Goal: Information Seeking & Learning: Compare options

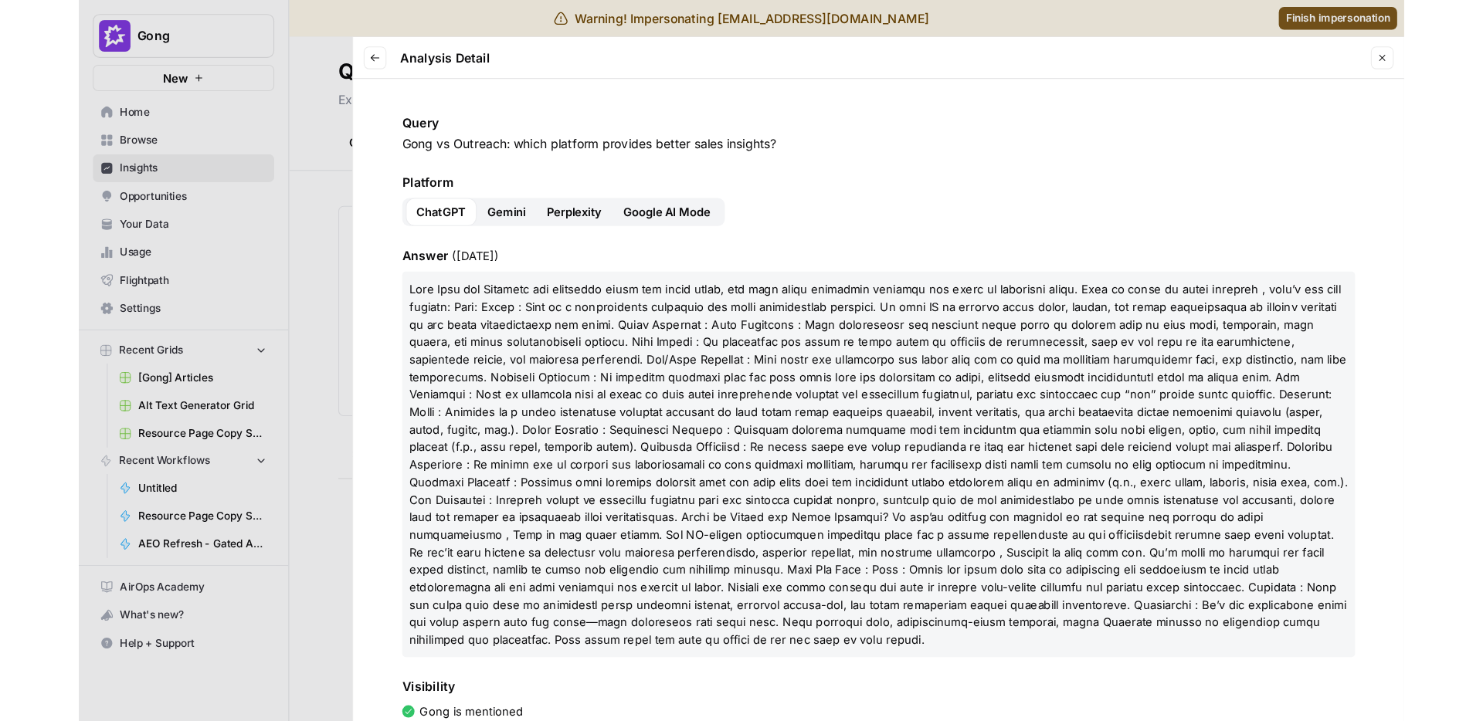
scroll to position [168, 0]
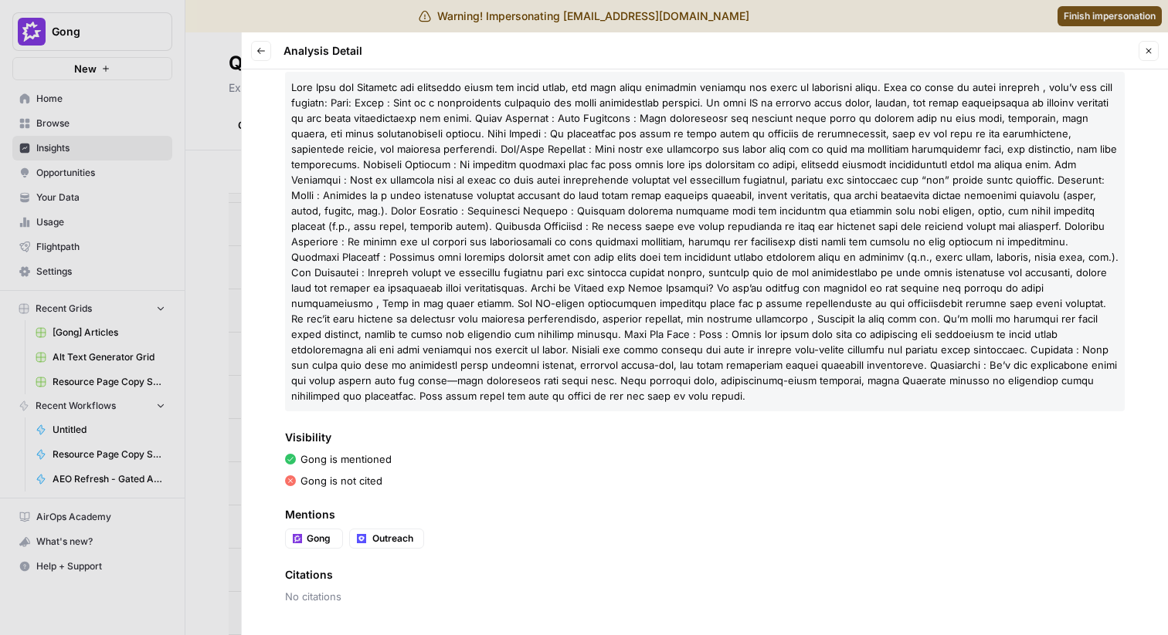
drag, startPoint x: 512, startPoint y: 244, endPoint x: 549, endPoint y: 242, distance: 37.1
click at [551, 243] on span at bounding box center [704, 241] width 827 height 321
click at [520, 250] on p at bounding box center [704, 242] width 839 height 340
click at [520, 249] on p at bounding box center [704, 242] width 839 height 340
click at [501, 509] on span "Mentions" at bounding box center [704, 514] width 839 height 15
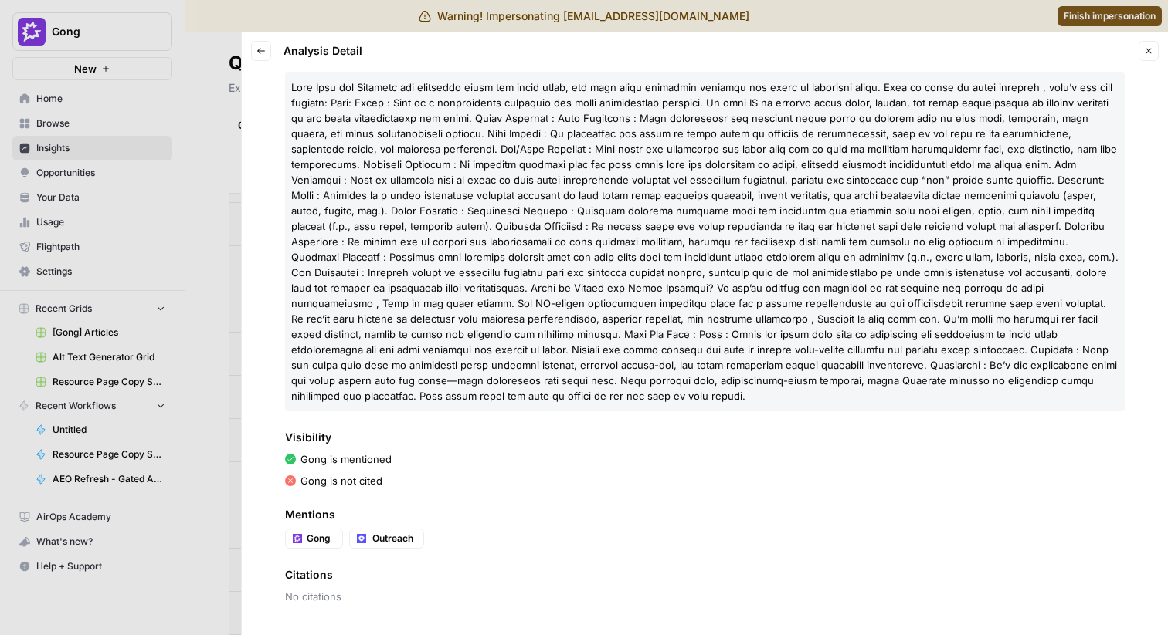
click at [705, 183] on span at bounding box center [704, 241] width 827 height 321
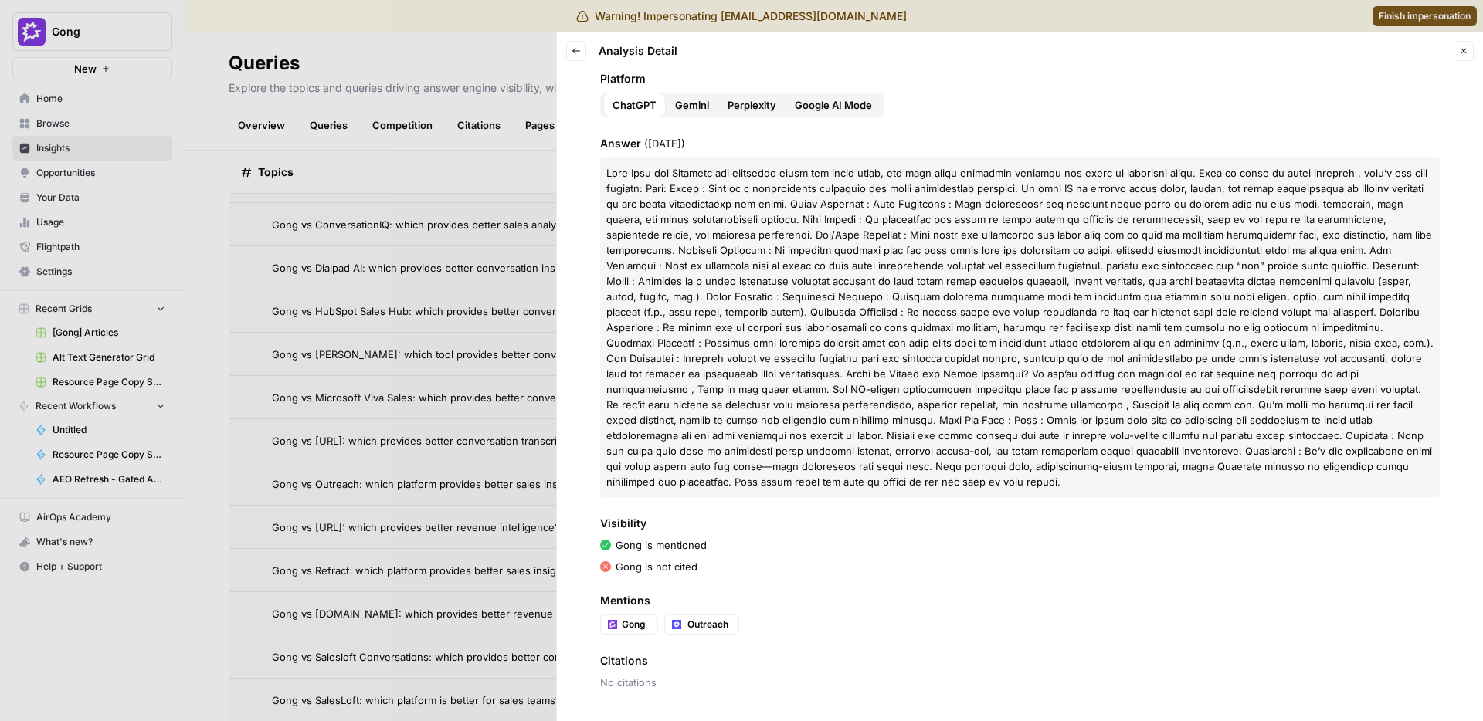
scroll to position [738, 0]
click at [1167, 16] on div at bounding box center [741, 360] width 1483 height 721
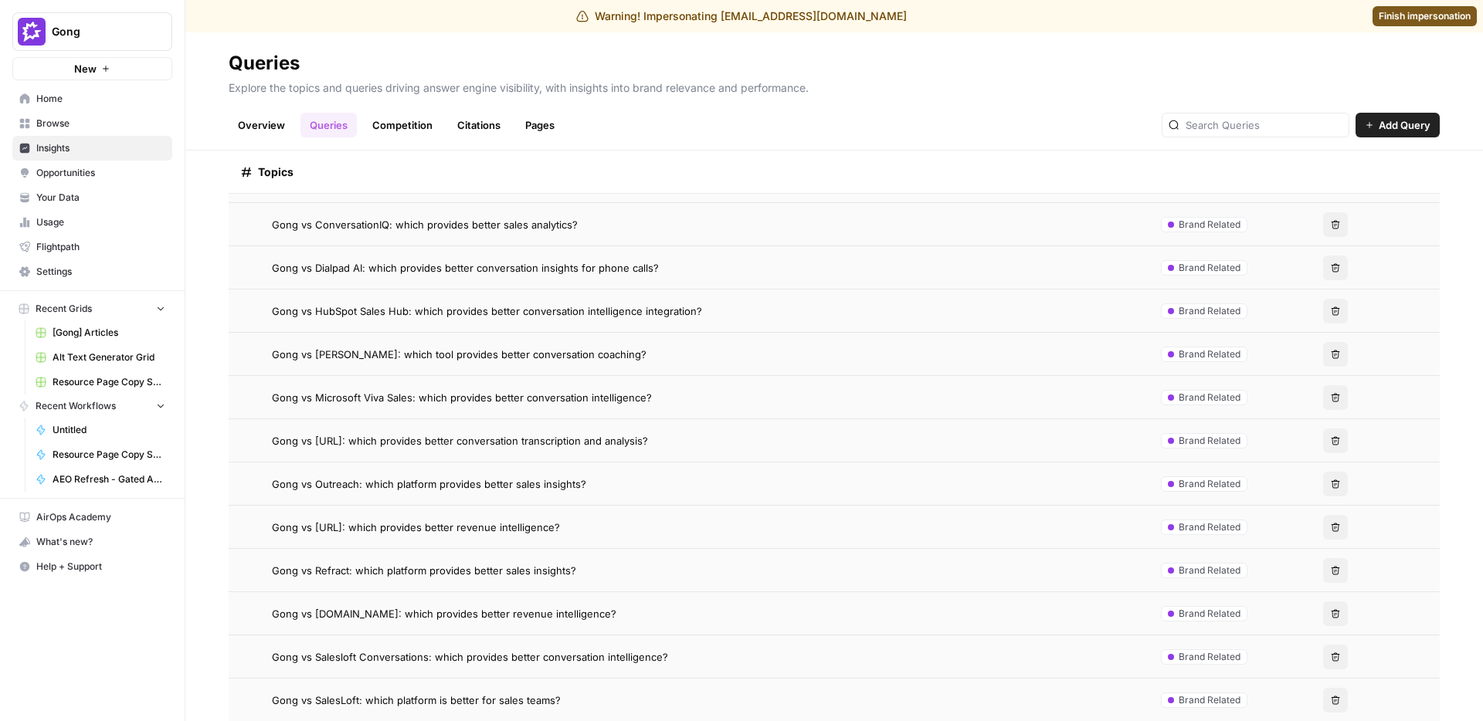
click at [873, 98] on div "Explore the topics and queries driving answer engine visibility, with insights …" at bounding box center [834, 88] width 1211 height 25
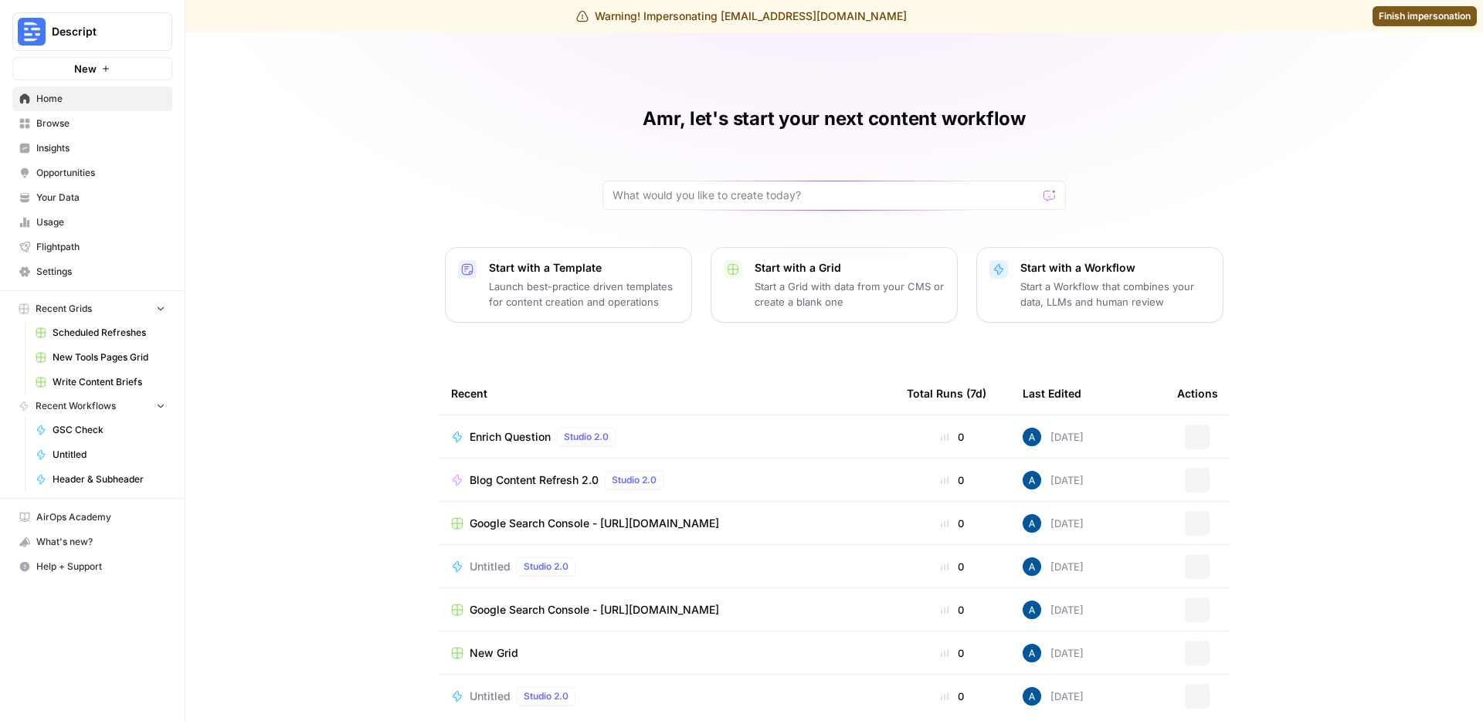
click at [119, 143] on span "Insights" at bounding box center [100, 148] width 129 height 14
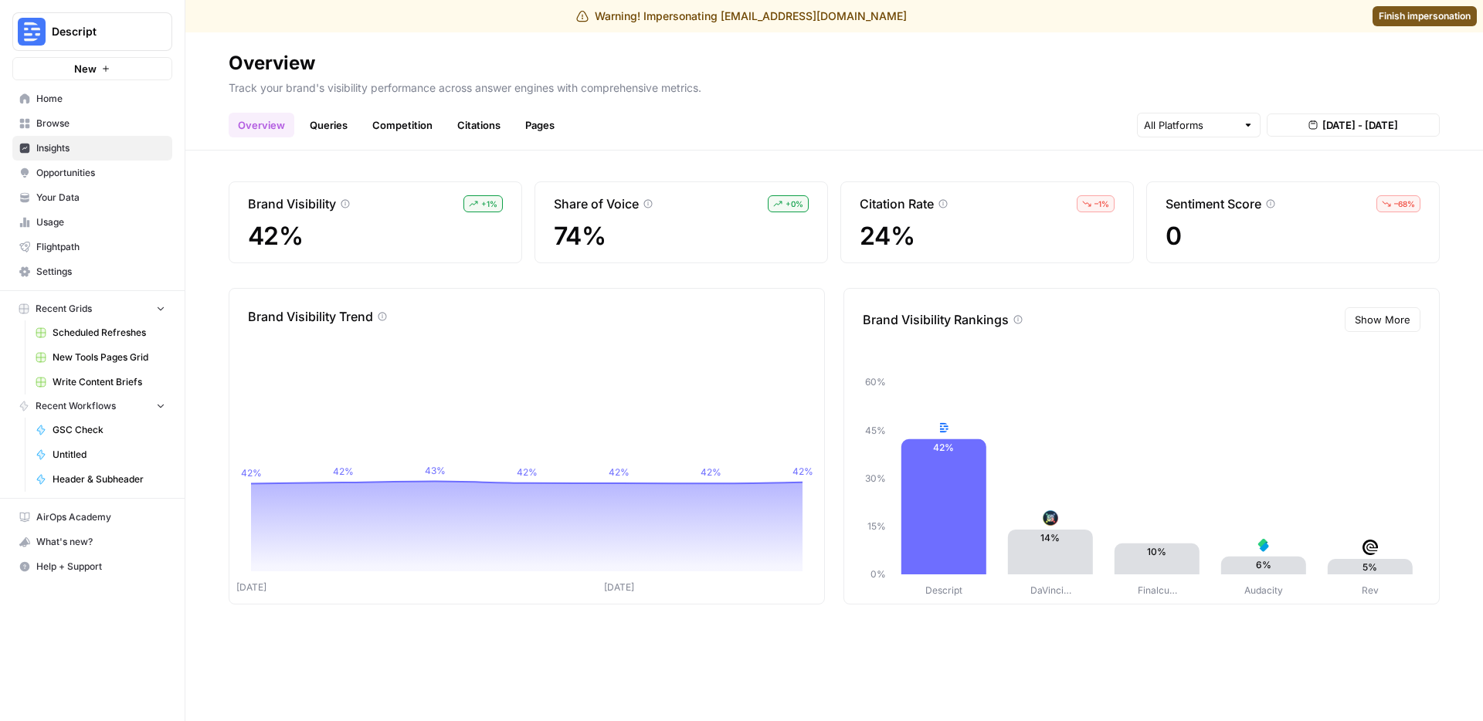
click at [329, 137] on link "Queries" at bounding box center [328, 125] width 56 height 25
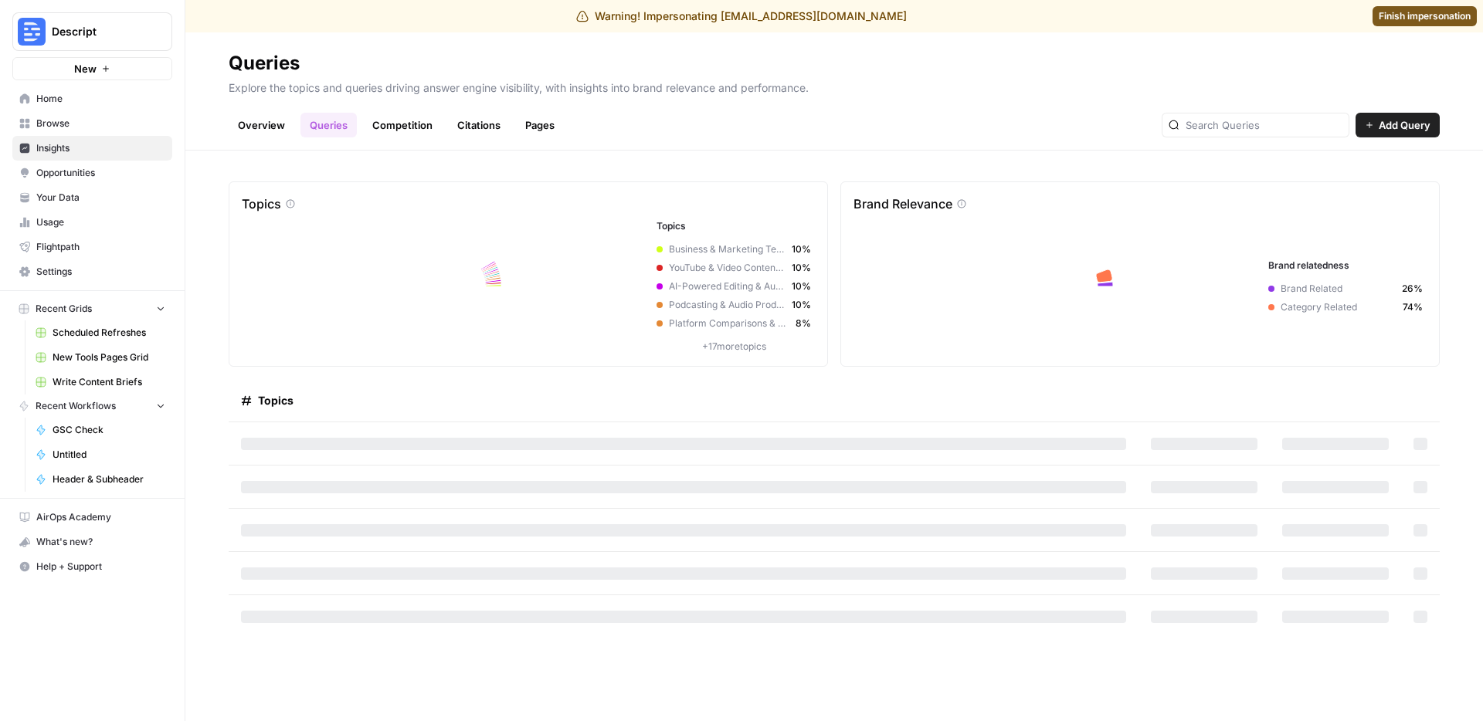
click at [412, 130] on link "Competition" at bounding box center [402, 125] width 79 height 25
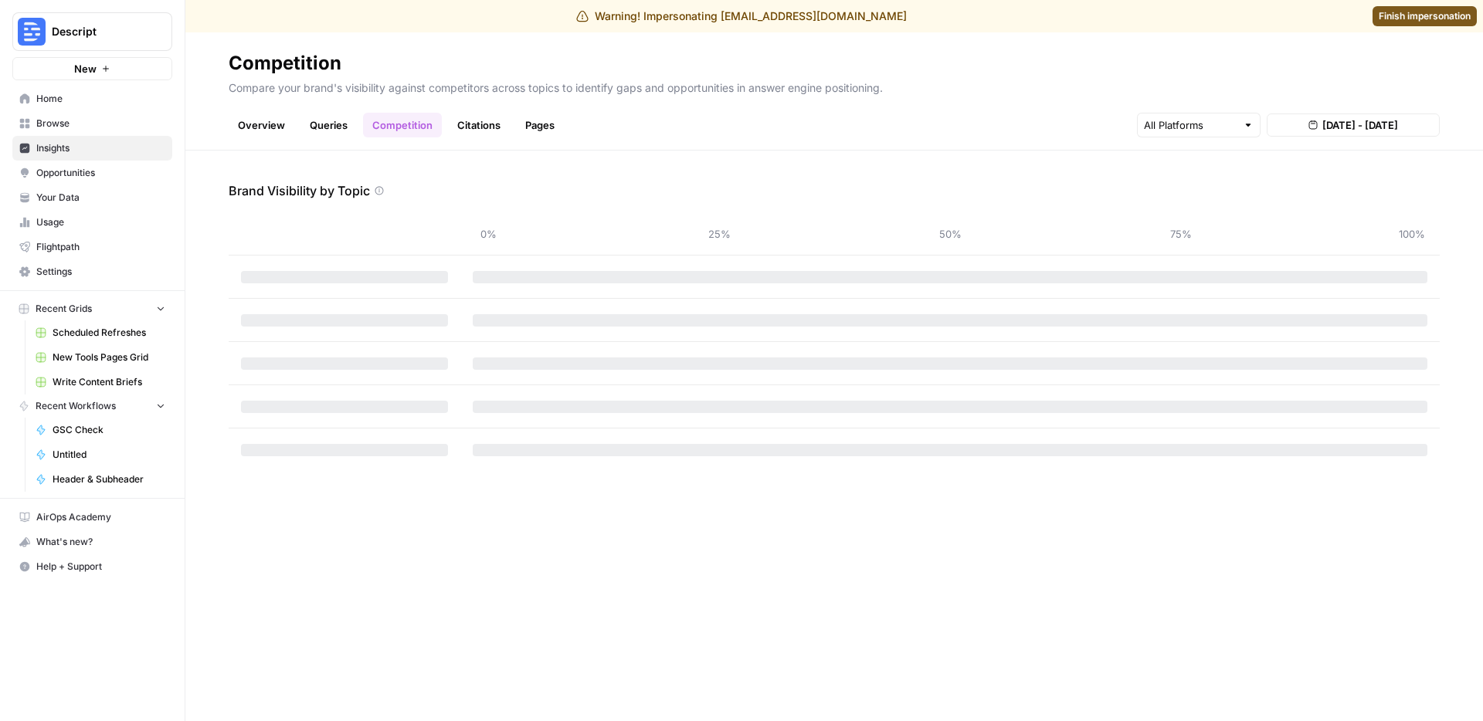
click at [332, 124] on link "Queries" at bounding box center [328, 125] width 56 height 25
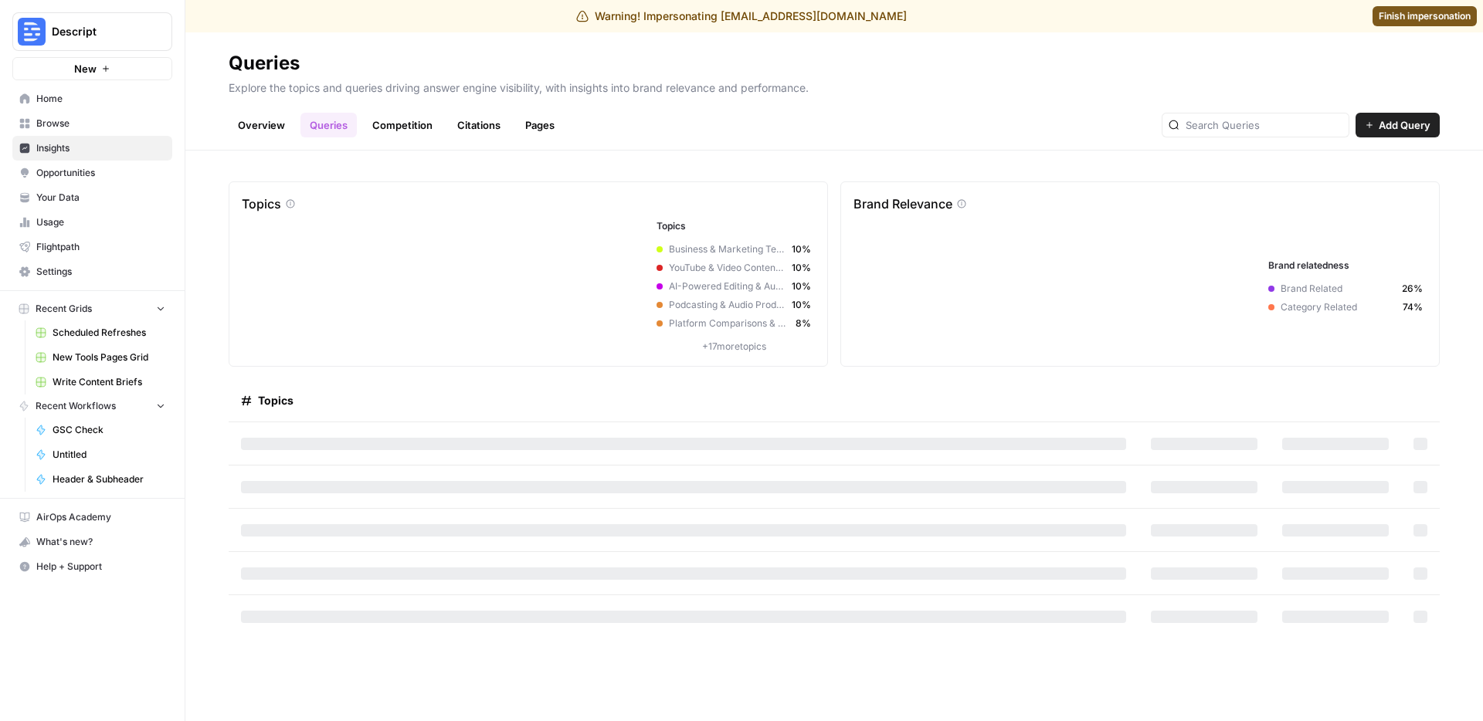
click at [469, 125] on link "Citations" at bounding box center [479, 125] width 62 height 25
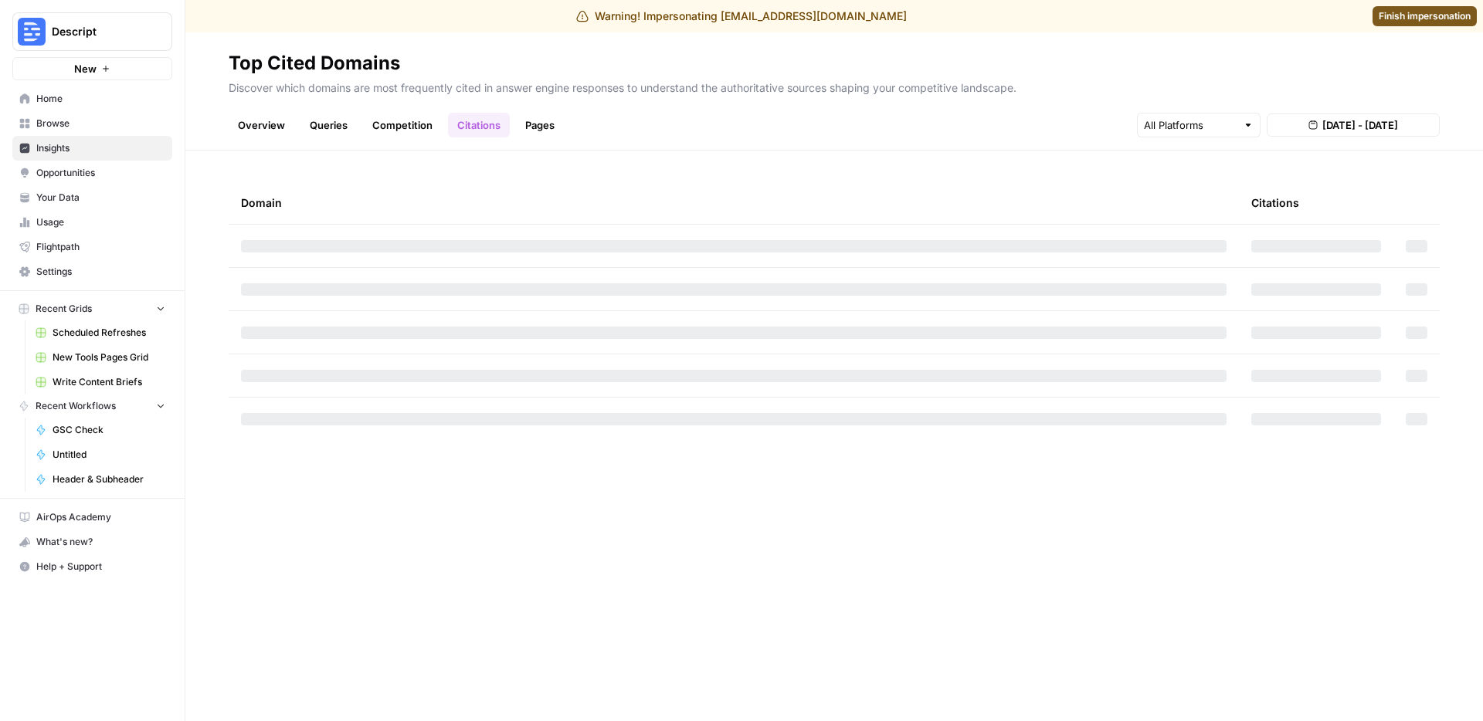
click at [381, 126] on link "Competition" at bounding box center [402, 125] width 79 height 25
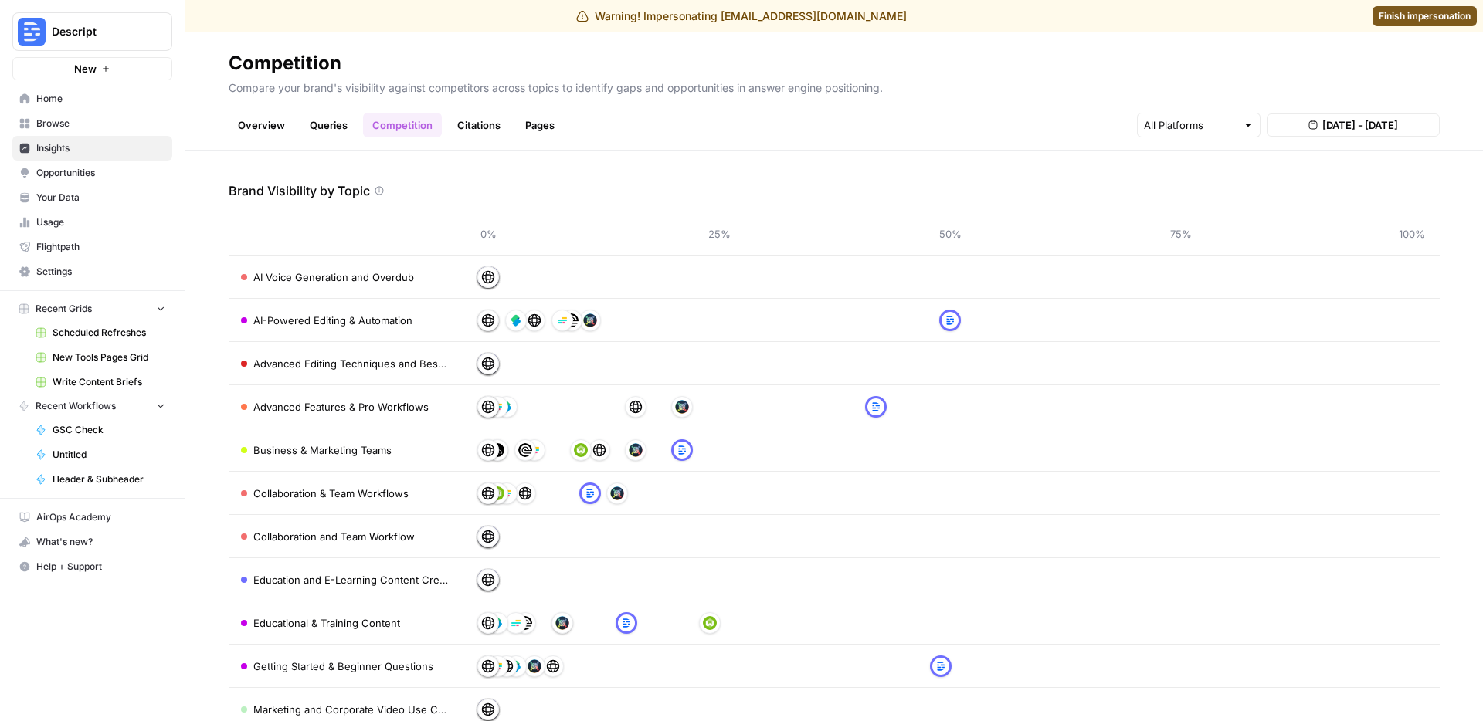
click at [1056, 80] on p "Compare your brand's visibility against competitors across topics to identify g…" at bounding box center [834, 86] width 1211 height 20
click at [1059, 63] on h2 "Competition" at bounding box center [834, 63] width 1211 height 25
click at [547, 186] on div "Brand Visibility by Topic" at bounding box center [834, 190] width 1211 height 19
click at [549, 181] on div "Brand Visibility by Topic" at bounding box center [834, 190] width 1211 height 19
click at [560, 185] on div "Brand Visibility by Topic" at bounding box center [834, 190] width 1211 height 19
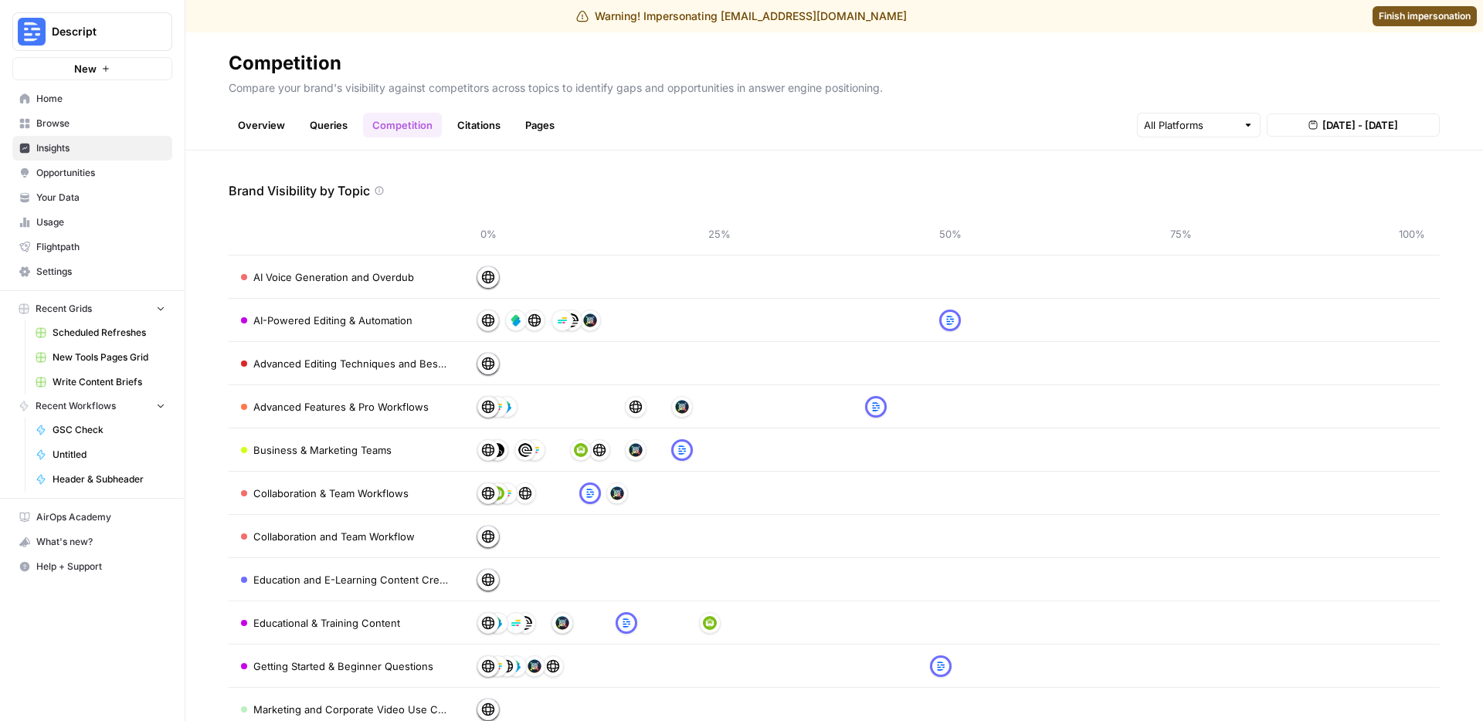
click at [675, 175] on div "Brand Visibility by Topic 0% 25% 50% 75% 100% AI Voice Generation and Overdub A…" at bounding box center [833, 436] width 1297 height 571
click at [473, 117] on link "Citations" at bounding box center [479, 125] width 62 height 25
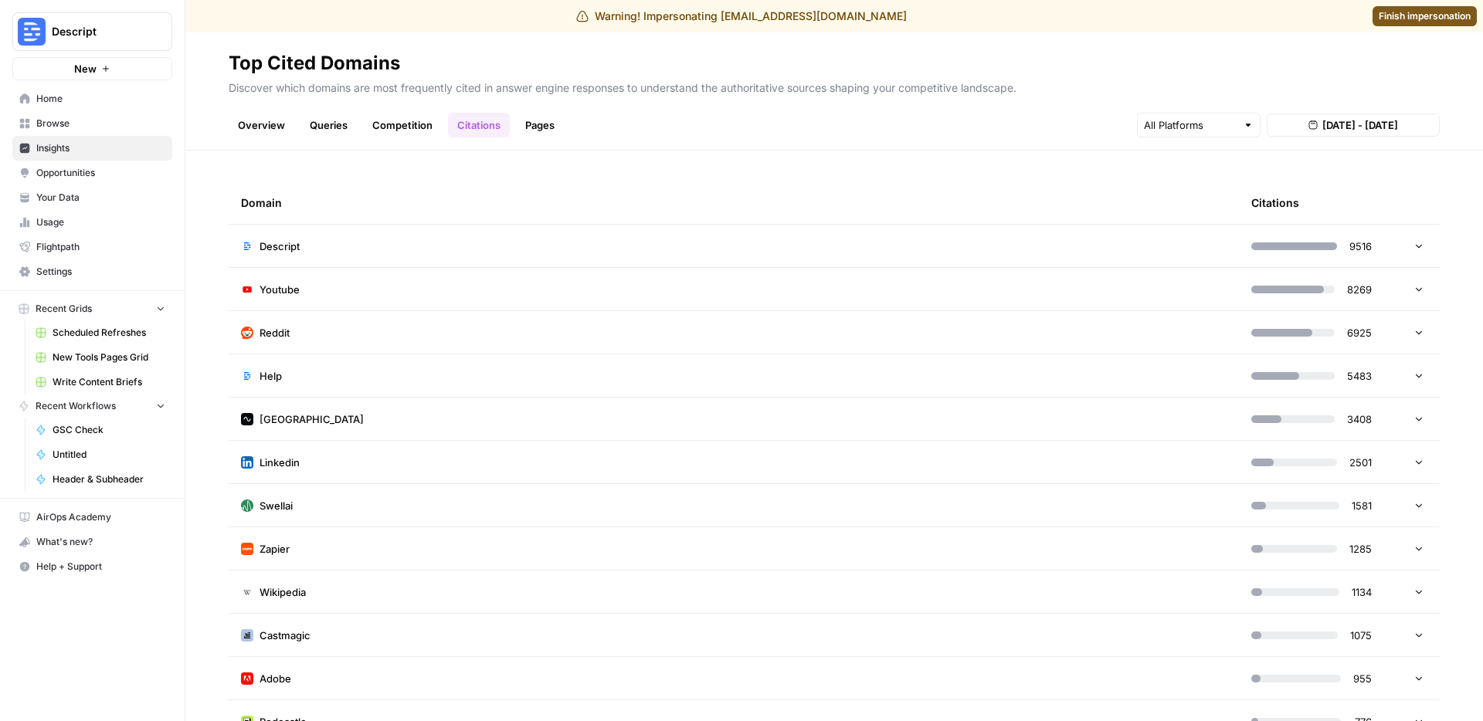
click at [320, 125] on link "Queries" at bounding box center [328, 125] width 56 height 25
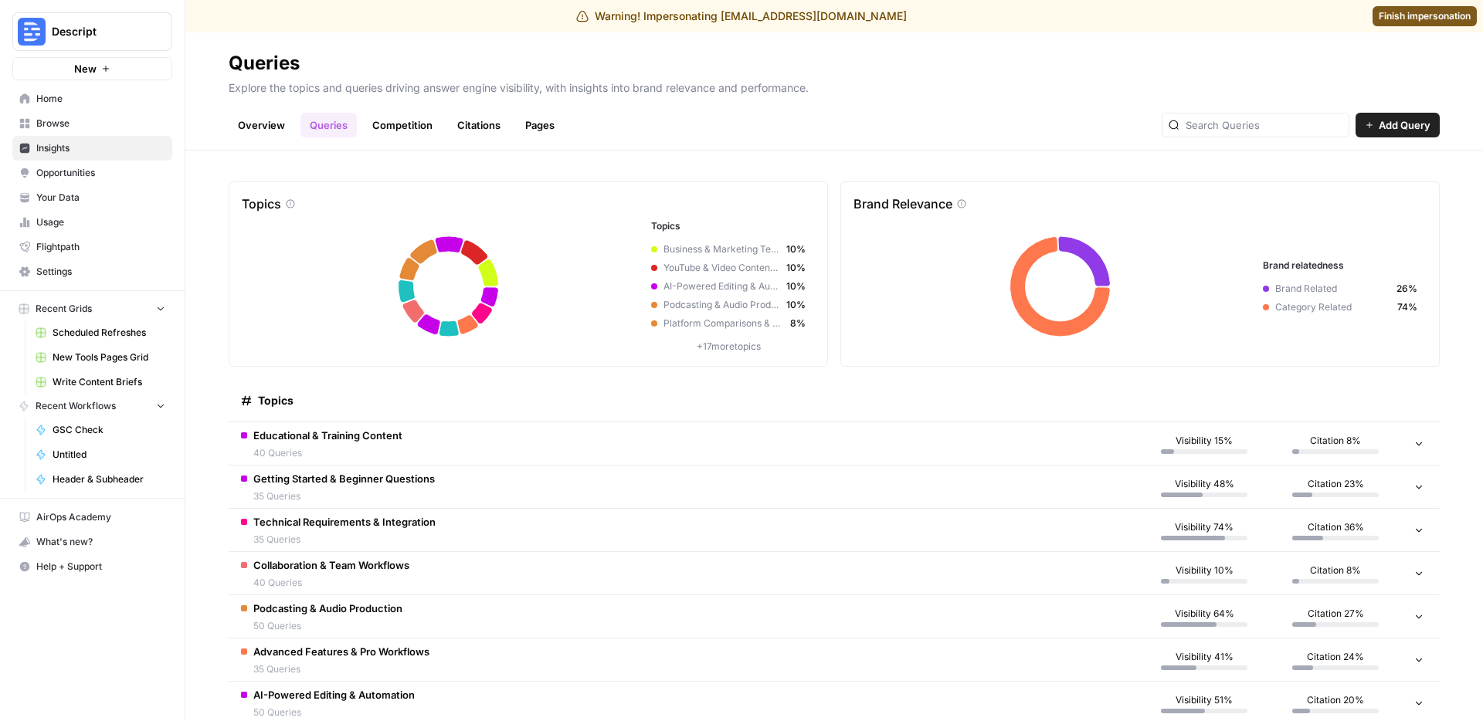
click at [382, 120] on link "Competition" at bounding box center [402, 125] width 79 height 25
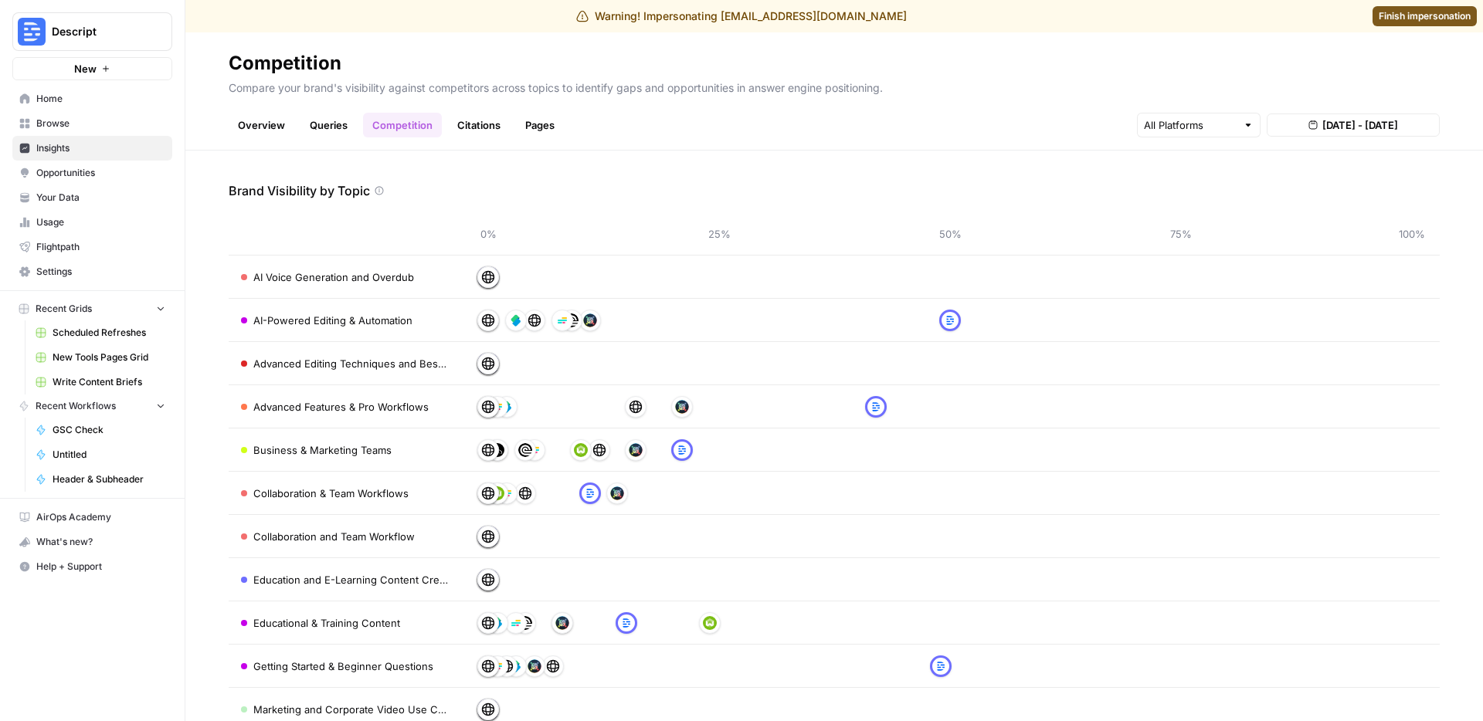
click at [316, 122] on link "Queries" at bounding box center [328, 125] width 56 height 25
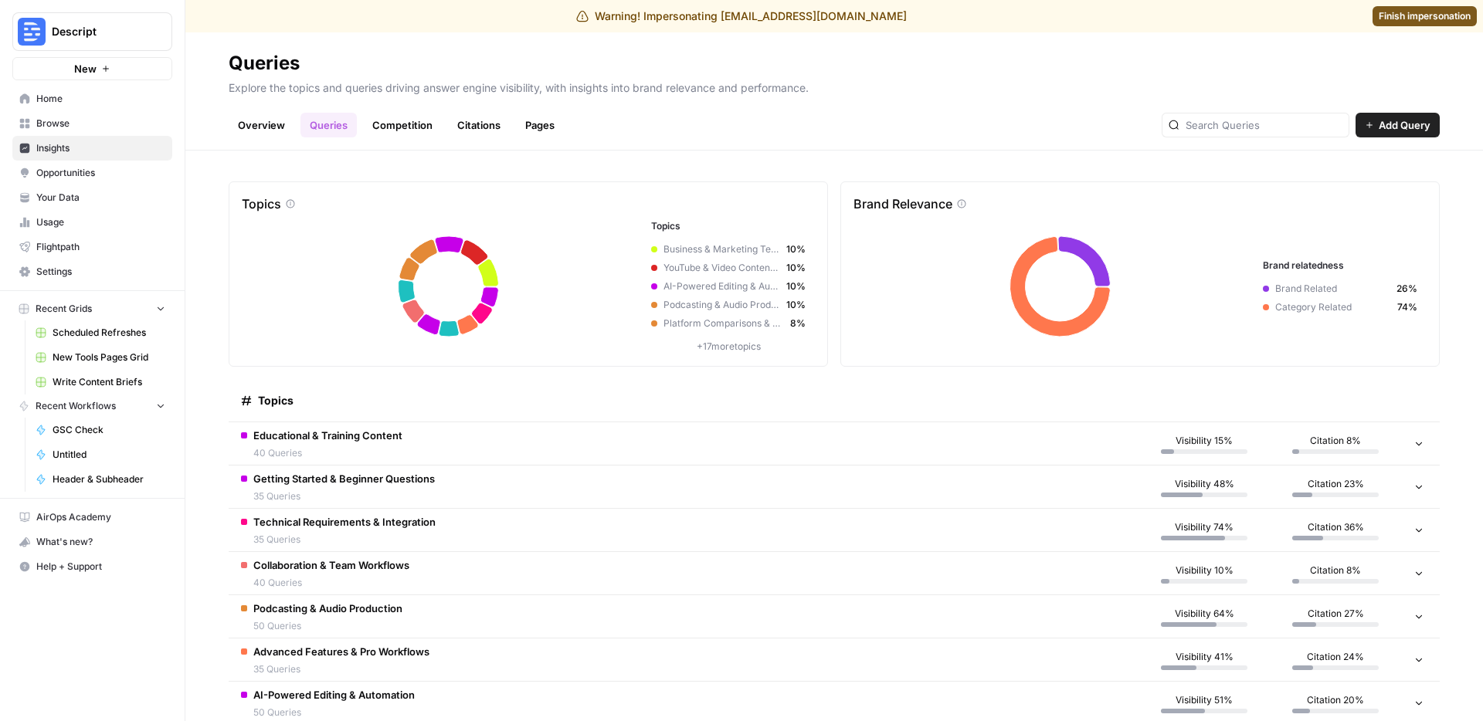
click at [349, 429] on span "Educational & Training Content" at bounding box center [327, 435] width 149 height 15
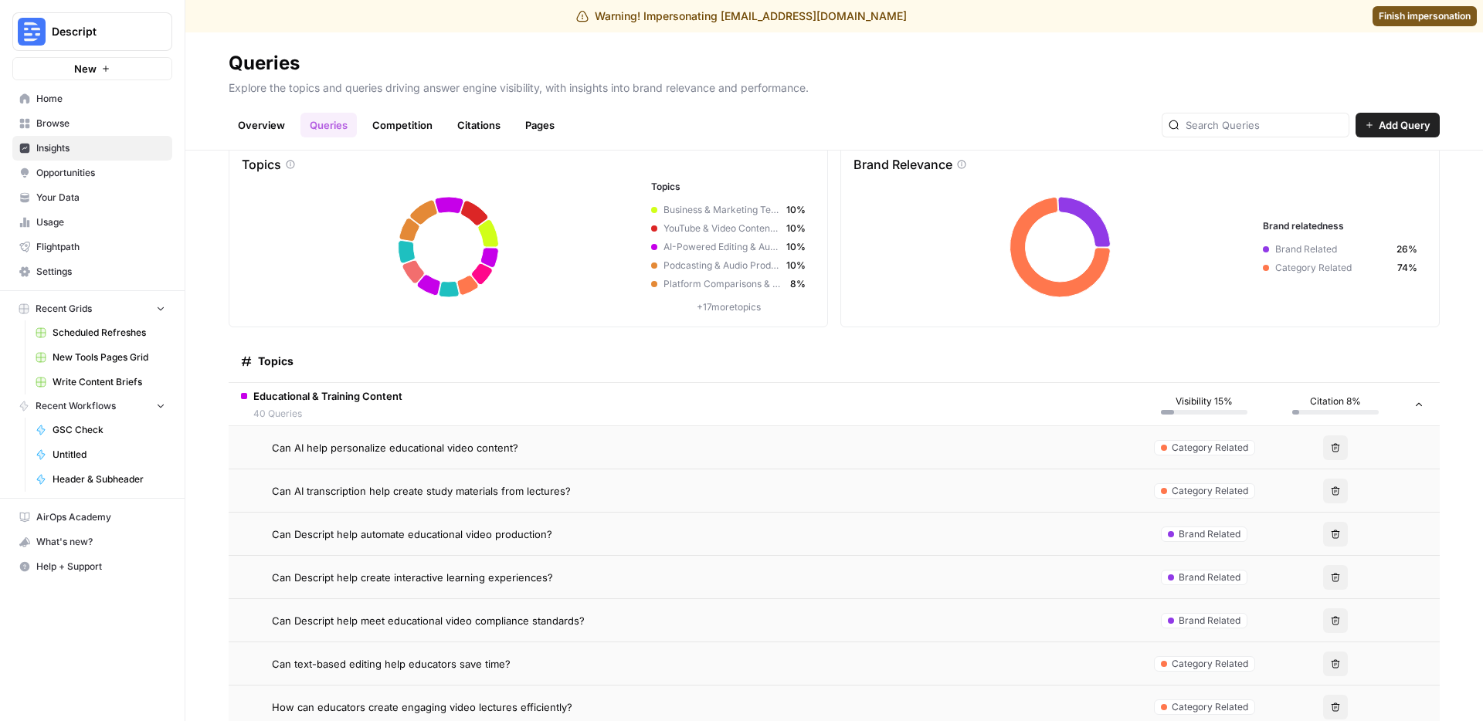
scroll to position [29, 0]
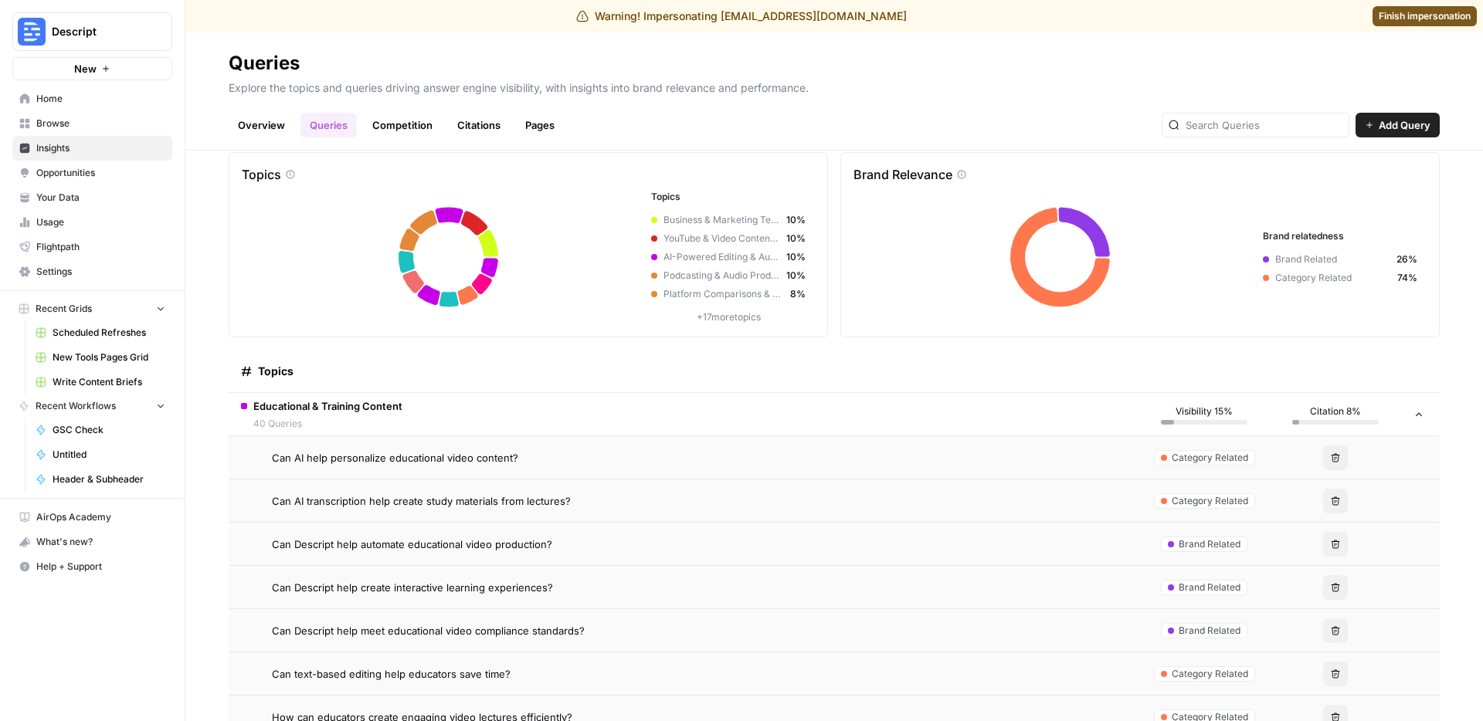
click at [1378, 19] on span "Finish impersonation" at bounding box center [1424, 16] width 92 height 14
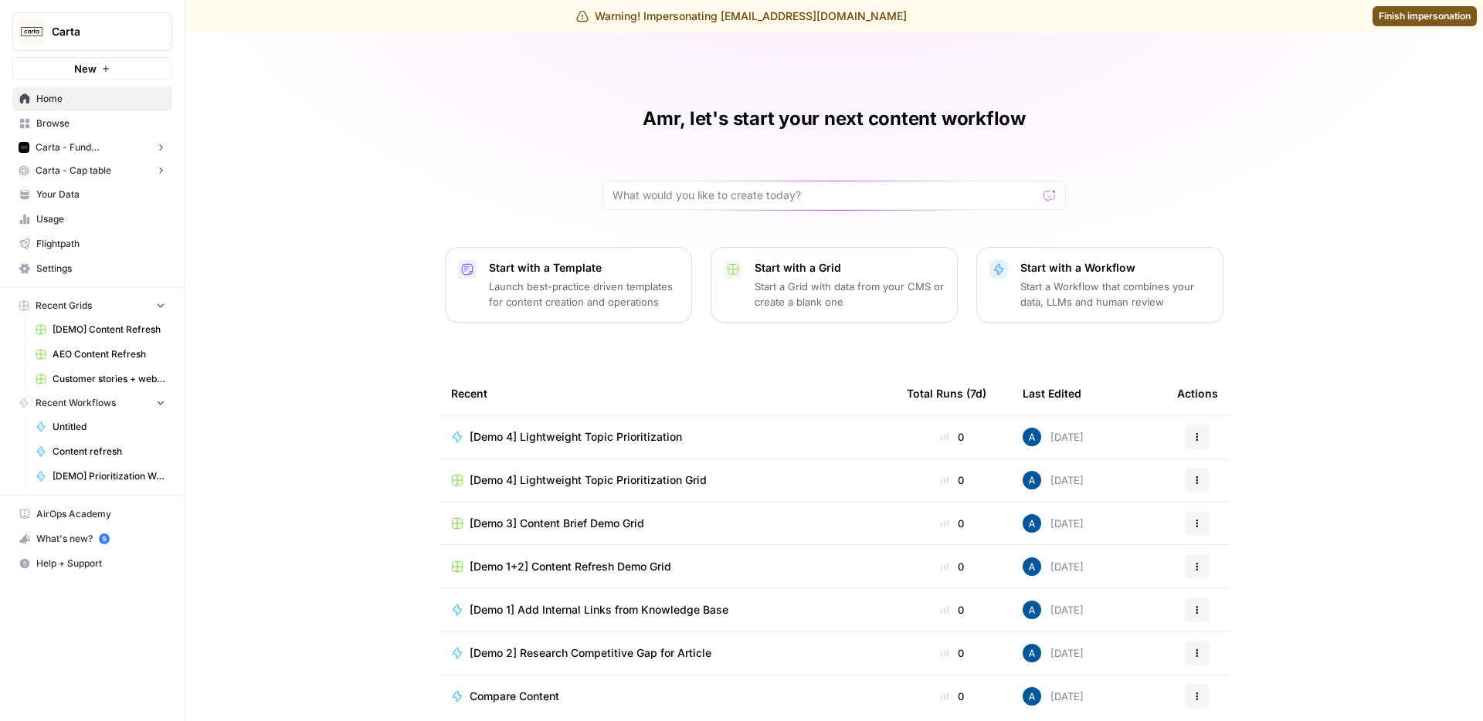
click at [103, 151] on span "Carta - Fund Administration" at bounding box center [93, 148] width 114 height 14
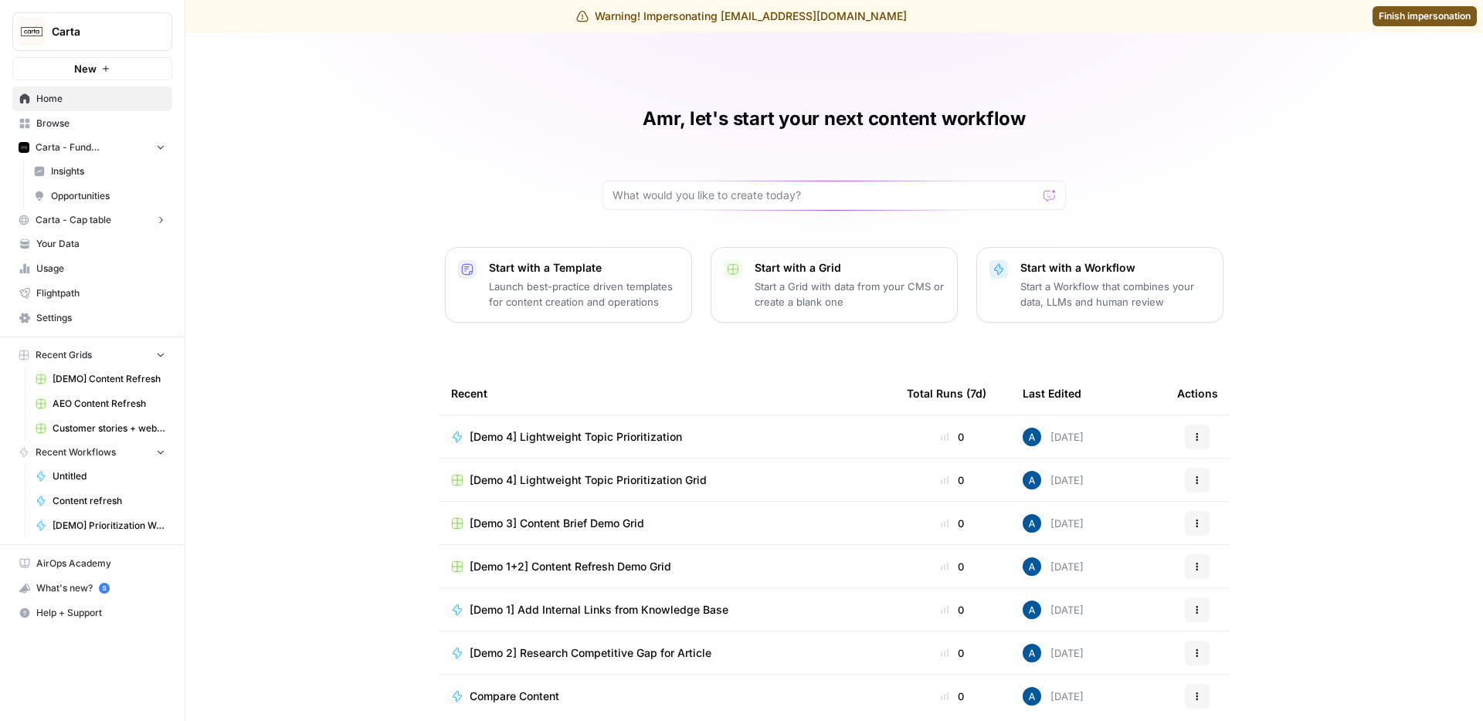
click at [114, 175] on span "Insights" at bounding box center [108, 171] width 114 height 14
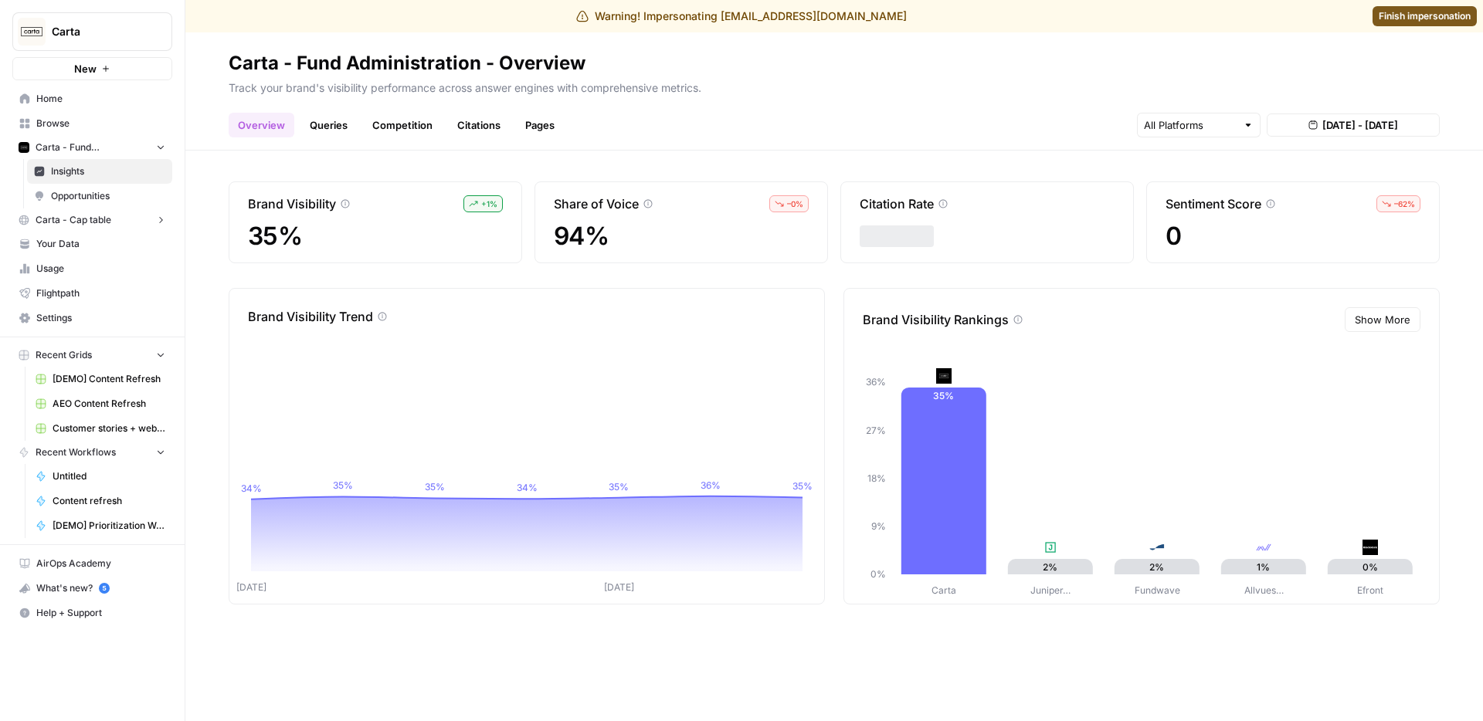
click at [882, 136] on div "Overview Queries Competition Citations Pages Aug 14, 2025 - Aug 20, 2025" at bounding box center [834, 118] width 1211 height 37
click at [334, 128] on link "Queries" at bounding box center [328, 125] width 56 height 25
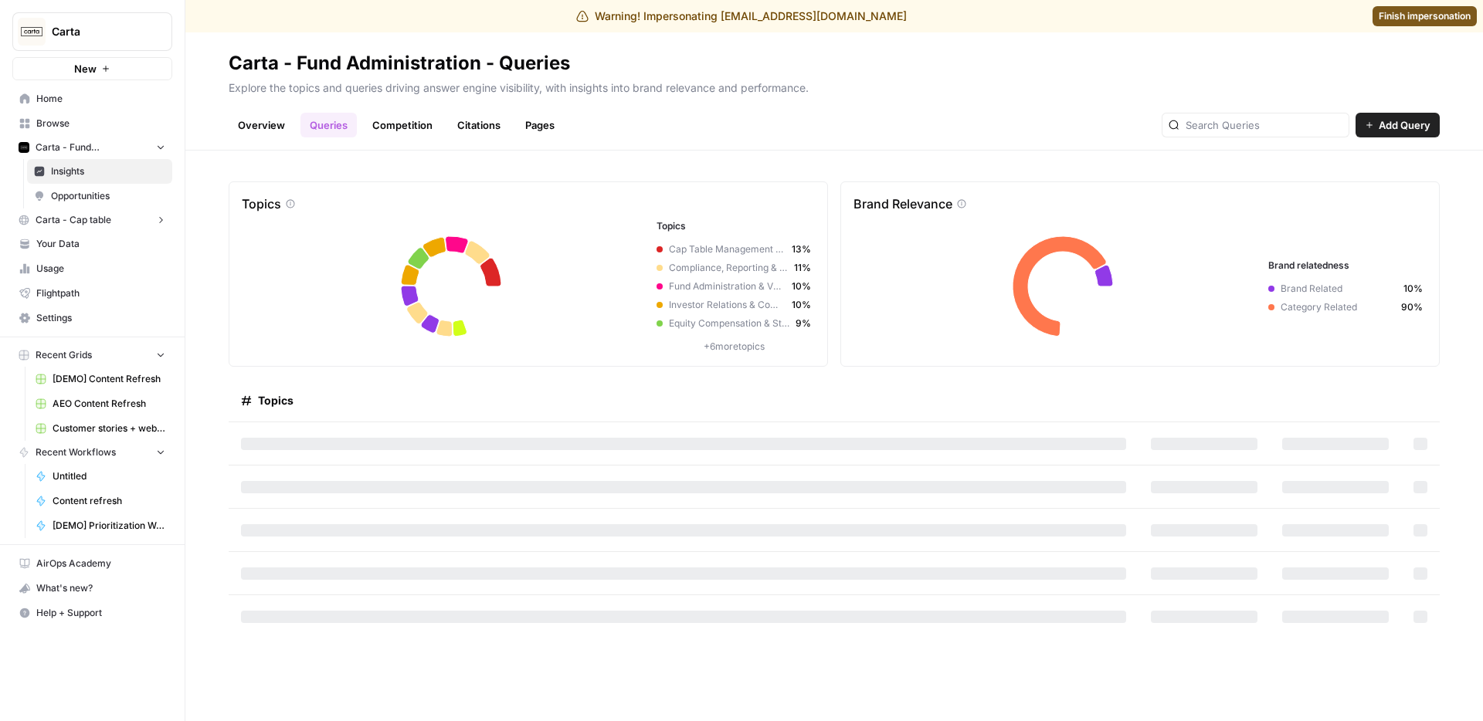
click at [397, 121] on link "Competition" at bounding box center [402, 125] width 79 height 25
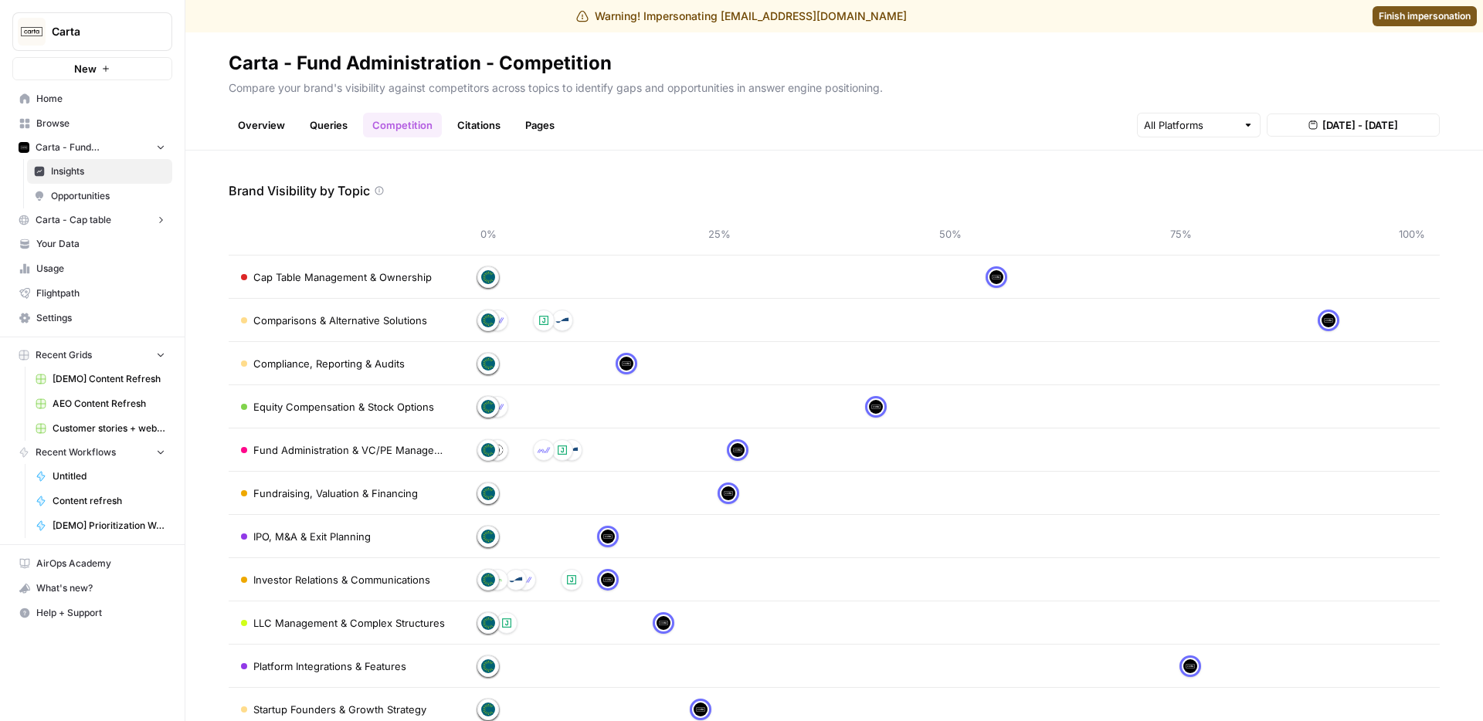
click at [355, 122] on link "Queries" at bounding box center [328, 125] width 56 height 25
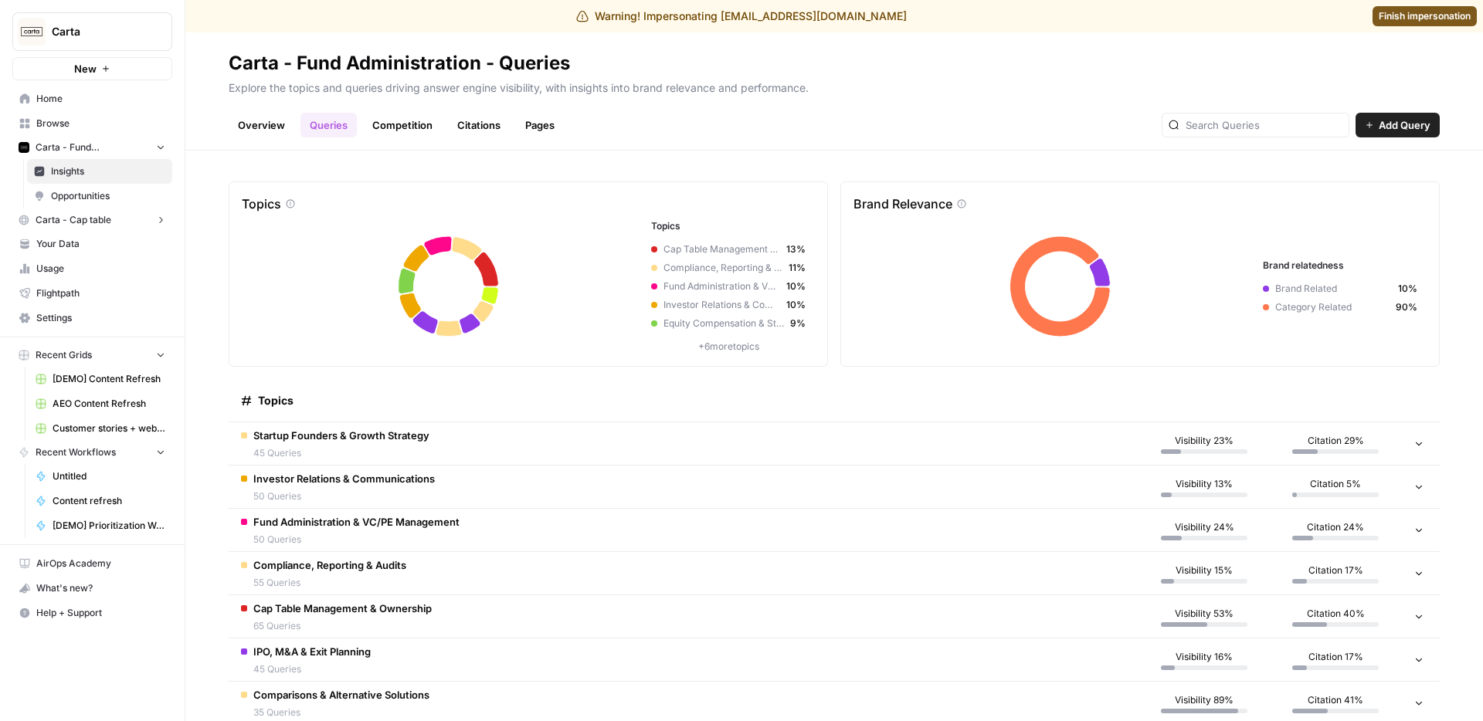
click at [450, 449] on td "Startup Founders & Growth Strategy 45 Queries" at bounding box center [684, 443] width 910 height 42
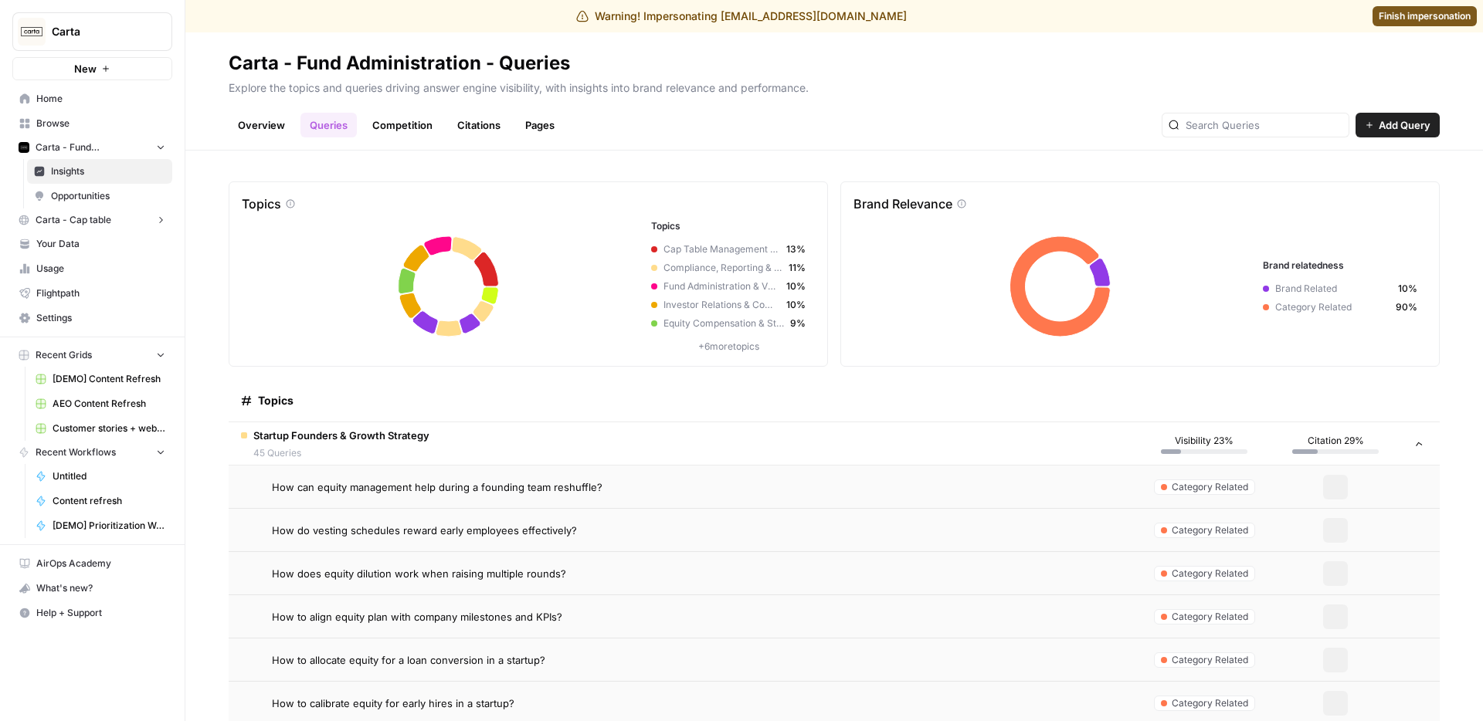
click at [450, 449] on td "Startup Founders & Growth Strategy 45 Queries" at bounding box center [684, 443] width 910 height 42
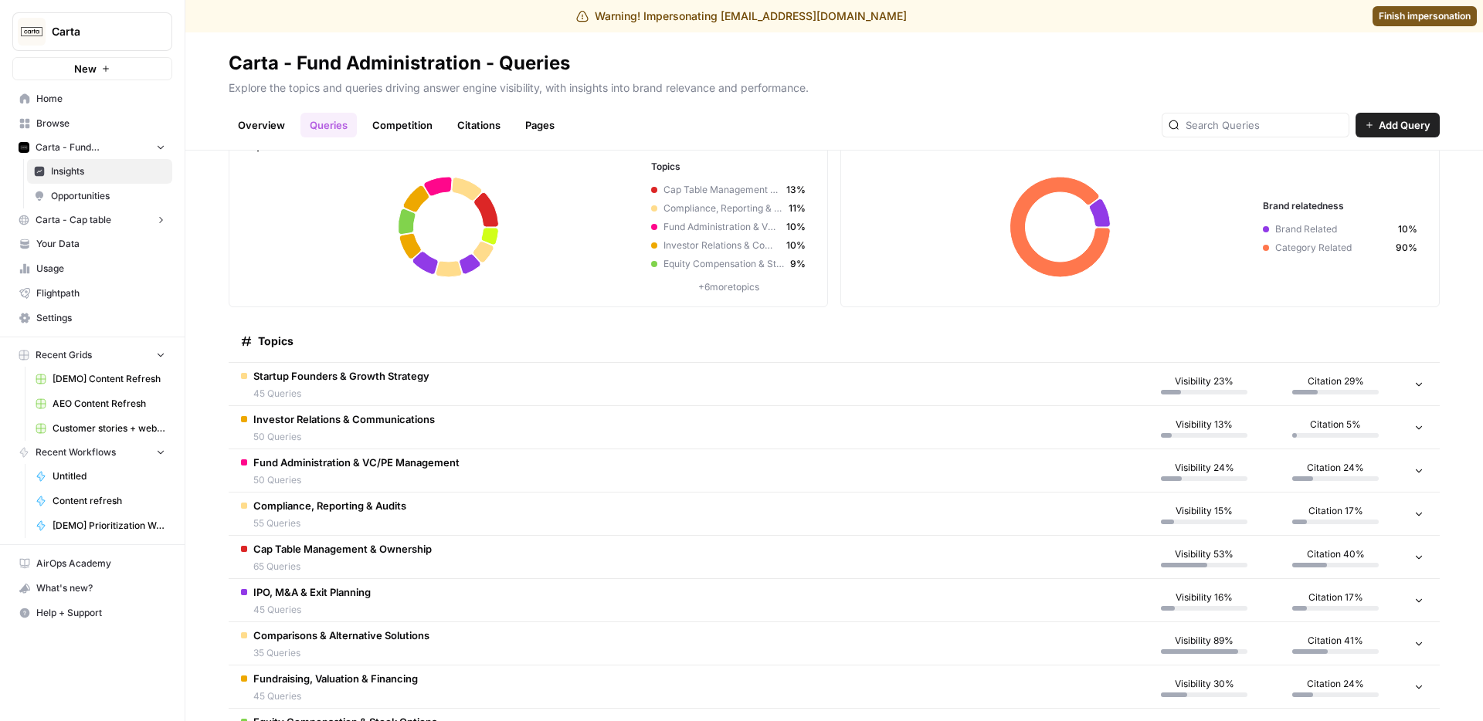
click at [469, 639] on td "Comparisons & Alternative Solutions 35 Queries" at bounding box center [684, 643] width 910 height 42
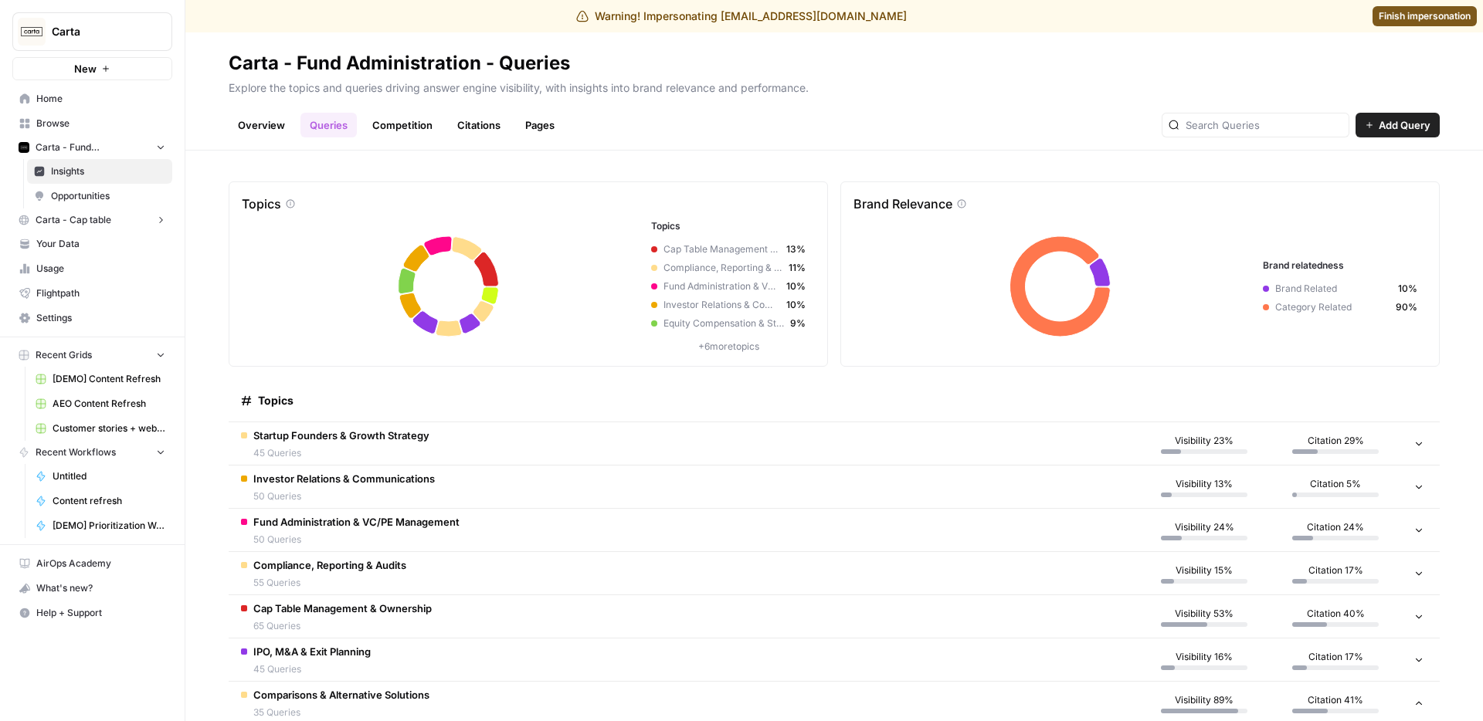
drag, startPoint x: 1385, startPoint y: 25, endPoint x: 1394, endPoint y: 11, distance: 17.4
click at [1385, 25] on link "Finish impersonation" at bounding box center [1424, 16] width 104 height 20
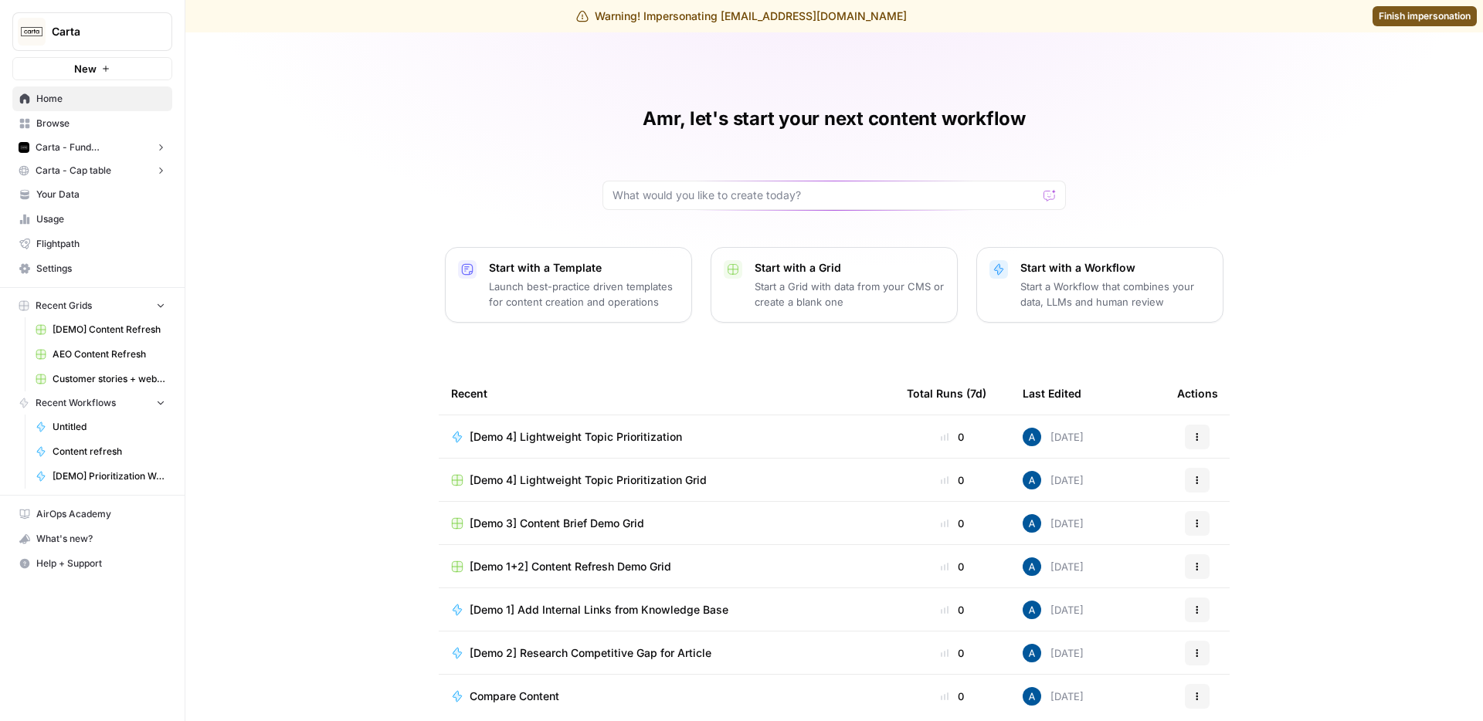
click at [120, 152] on span "Carta - Fund Administration" at bounding box center [93, 148] width 114 height 14
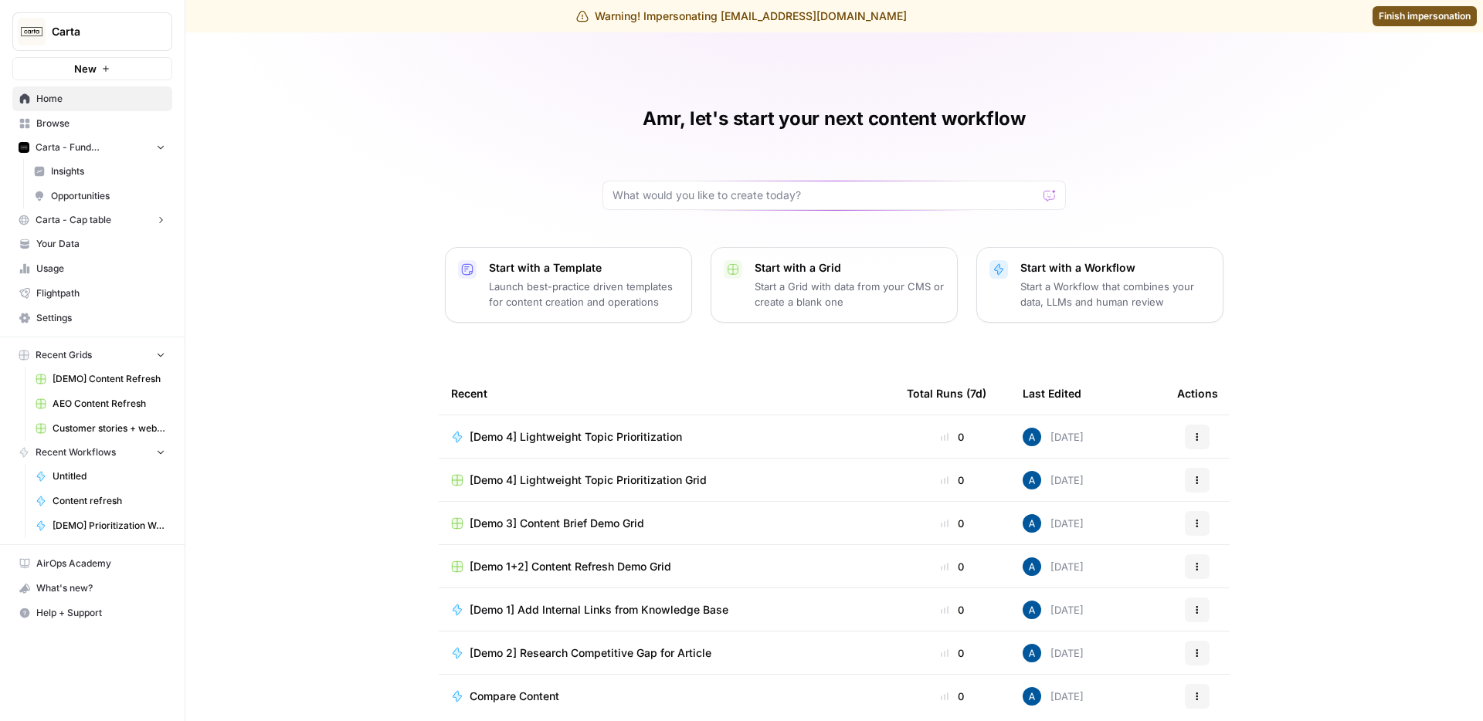
click at [115, 171] on span "Insights" at bounding box center [108, 171] width 114 height 14
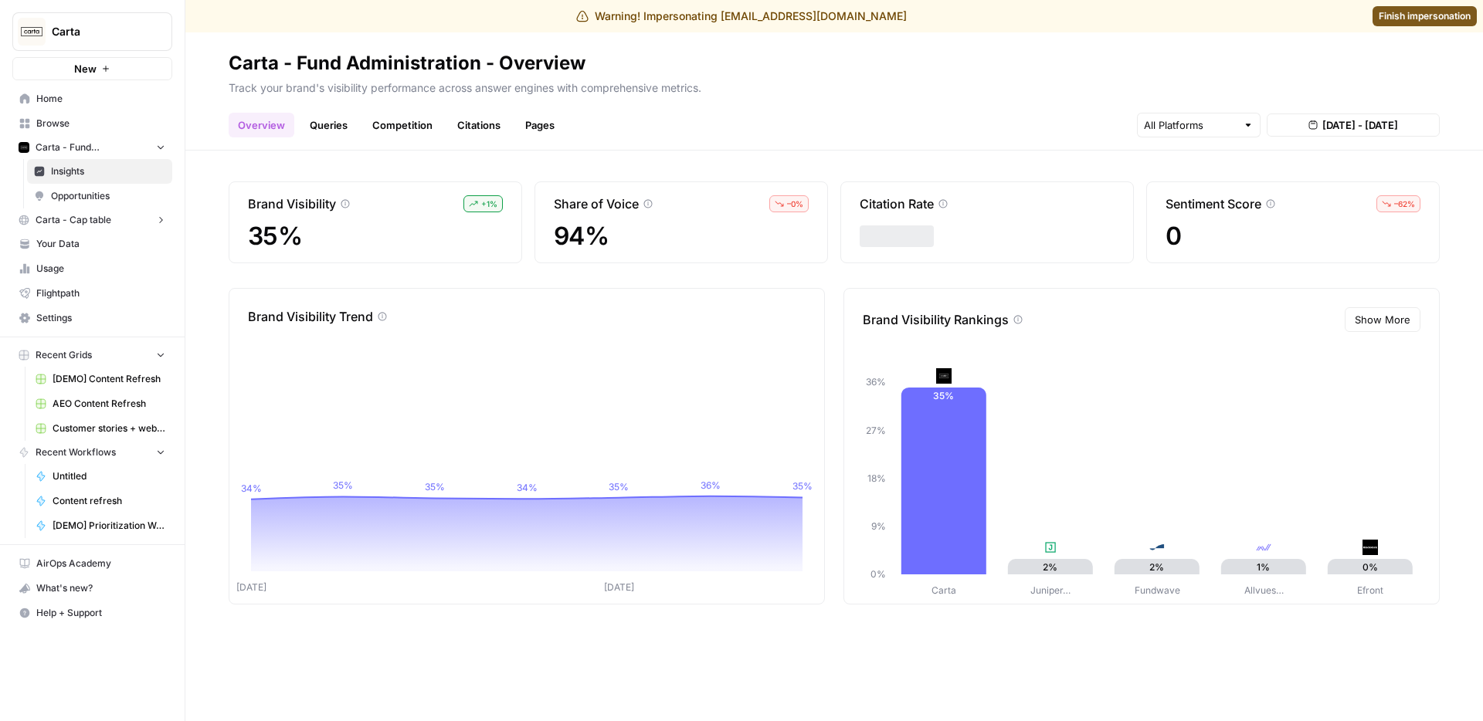
click at [318, 140] on header "Carta - Fund Administration - Overview Track your brand's visibility performanc…" at bounding box center [833, 91] width 1297 height 118
click at [320, 135] on link "Queries" at bounding box center [328, 125] width 56 height 25
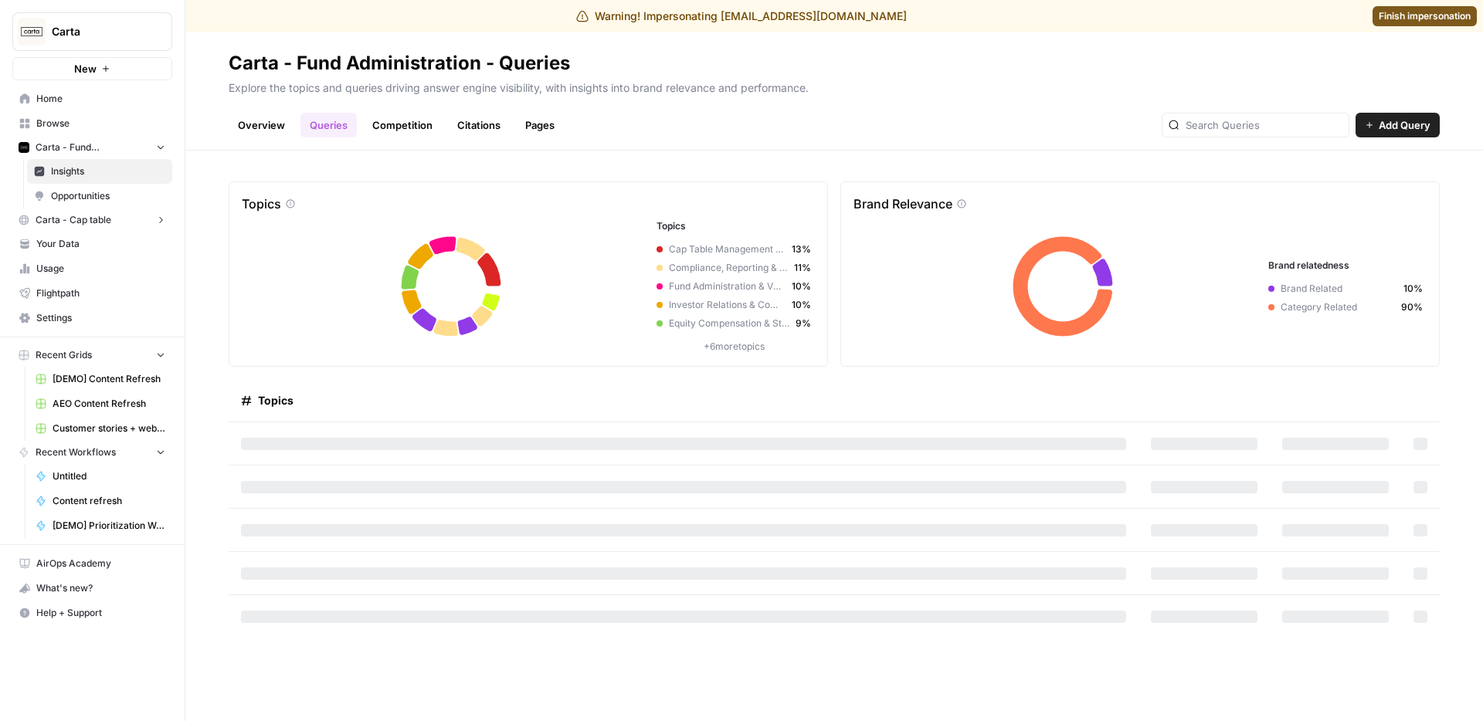
click at [292, 120] on link "Overview" at bounding box center [262, 125] width 66 height 25
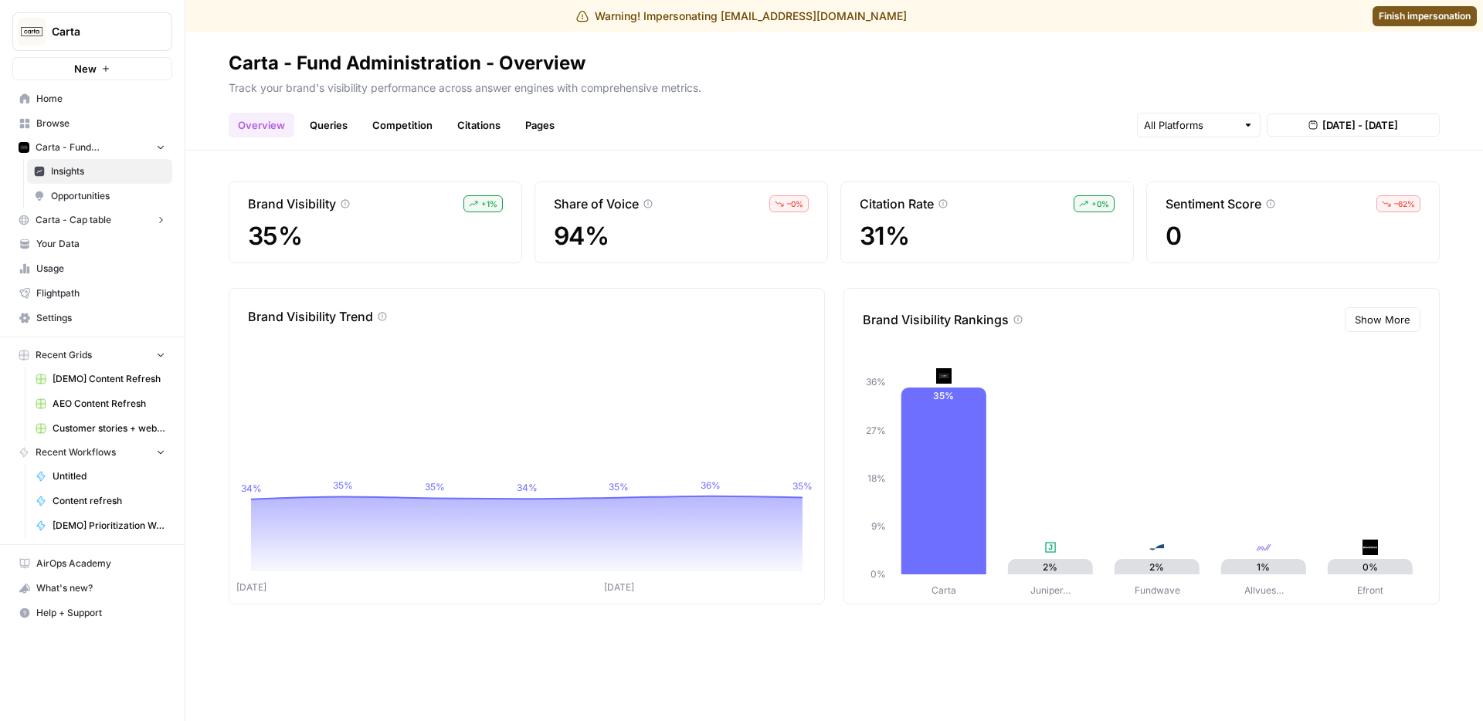
click at [332, 127] on link "Queries" at bounding box center [328, 125] width 56 height 25
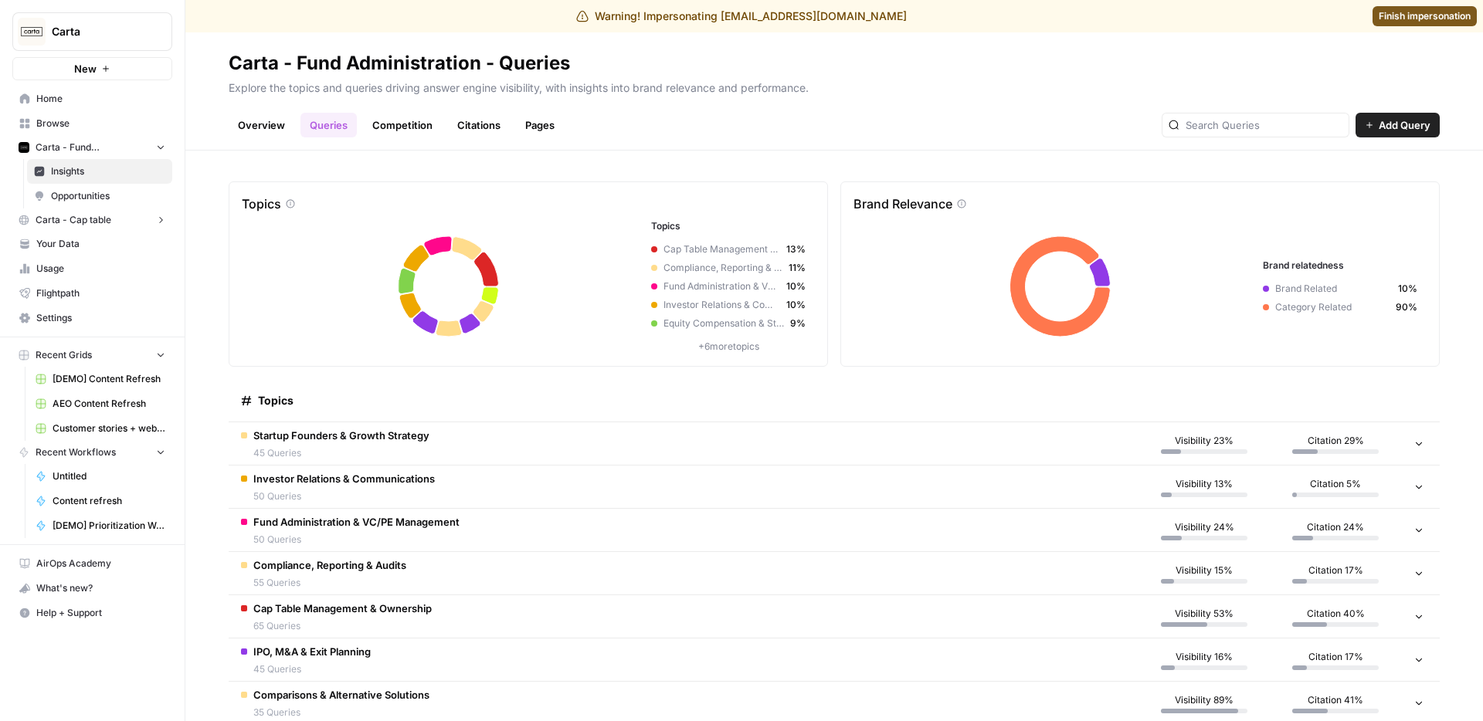
click at [378, 456] on span "45 Queries" at bounding box center [341, 453] width 176 height 14
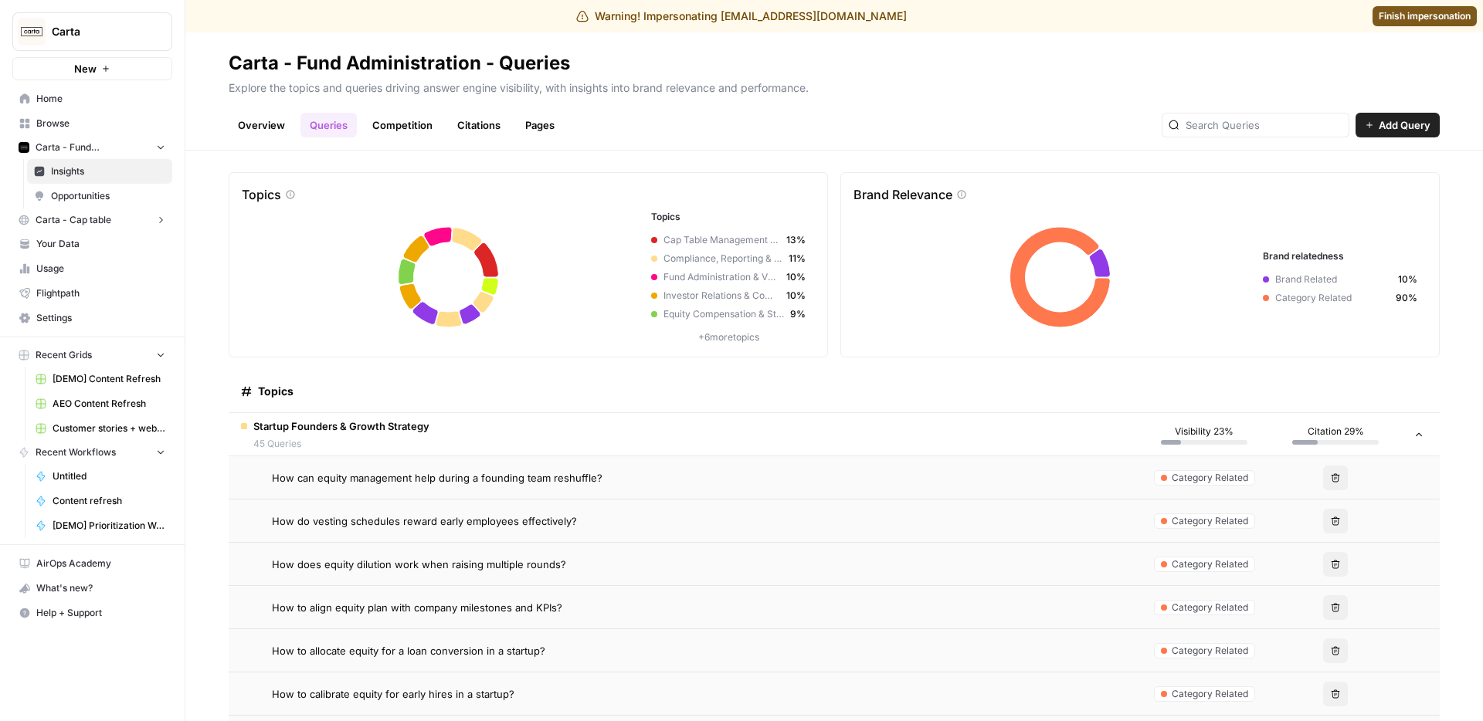
click at [365, 441] on span "45 Queries" at bounding box center [341, 444] width 176 height 14
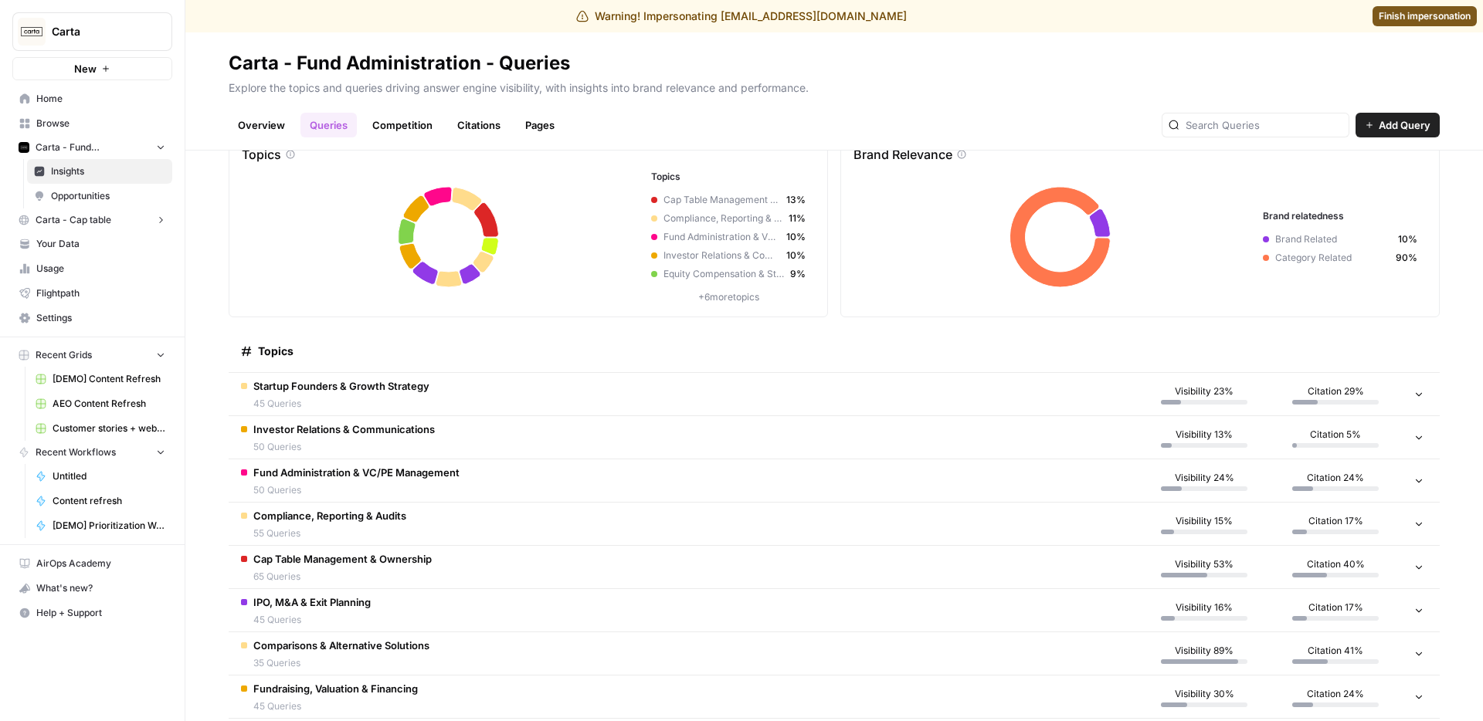
click at [408, 648] on span "Comparisons & Alternative Solutions" at bounding box center [341, 645] width 176 height 15
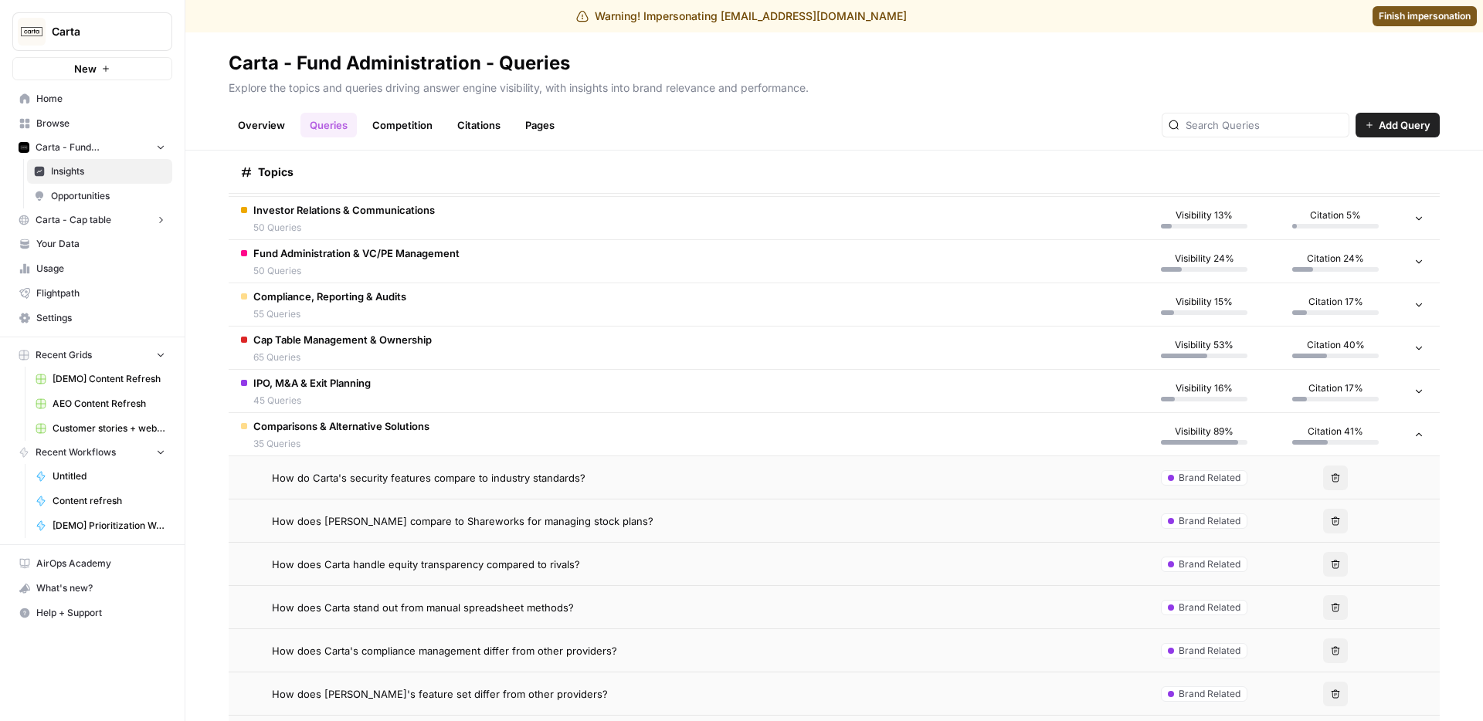
scroll to position [348, 0]
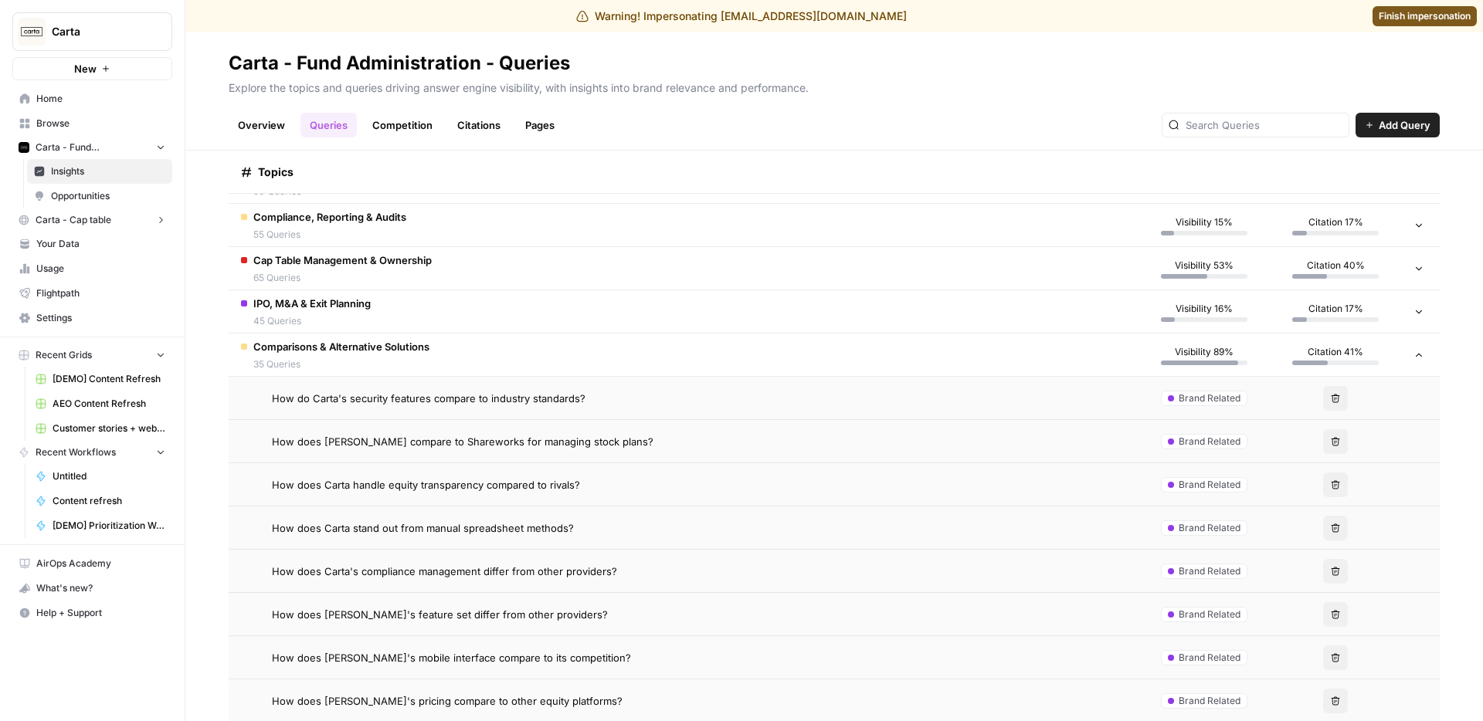
click at [428, 405] on span "How do Carta's security features compare to industry standards?" at bounding box center [429, 398] width 314 height 15
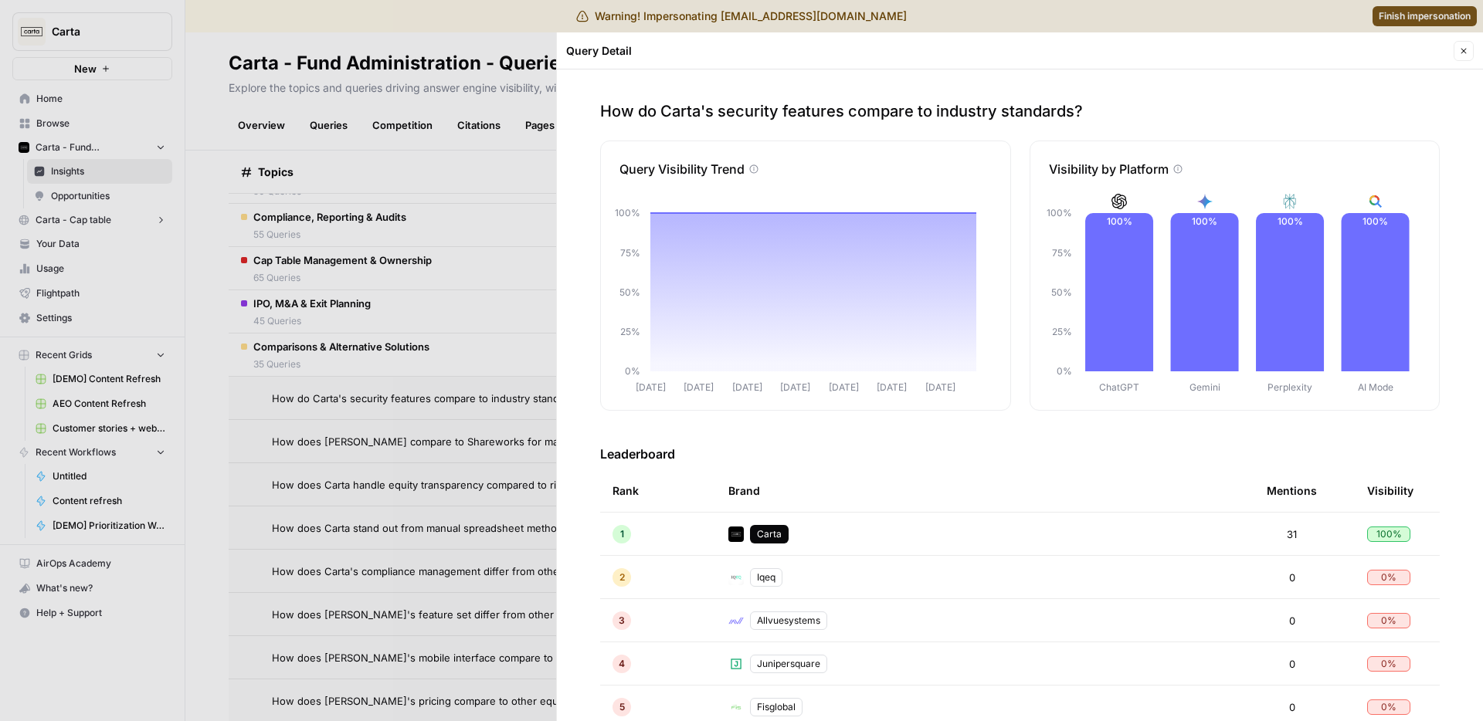
scroll to position [283, 0]
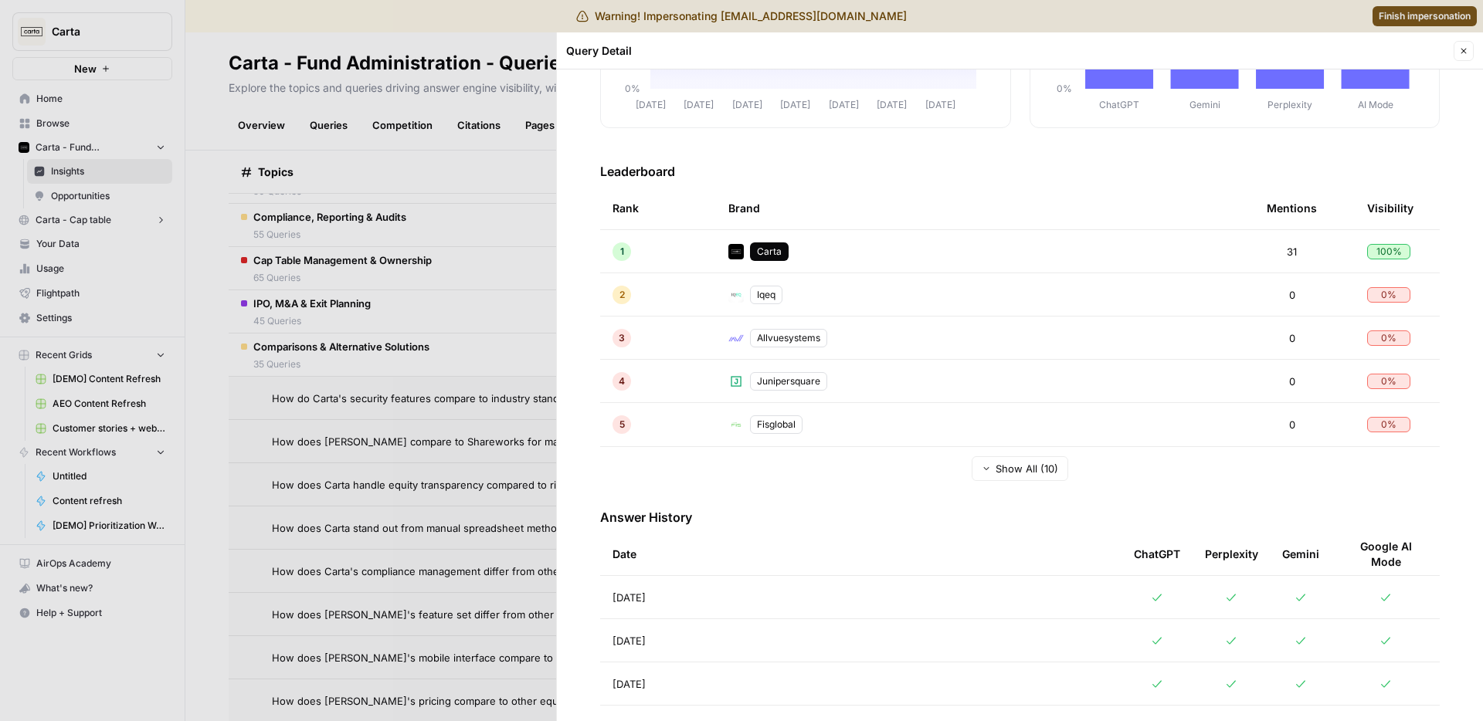
click at [995, 474] on span "Show All (10)" at bounding box center [1026, 468] width 63 height 15
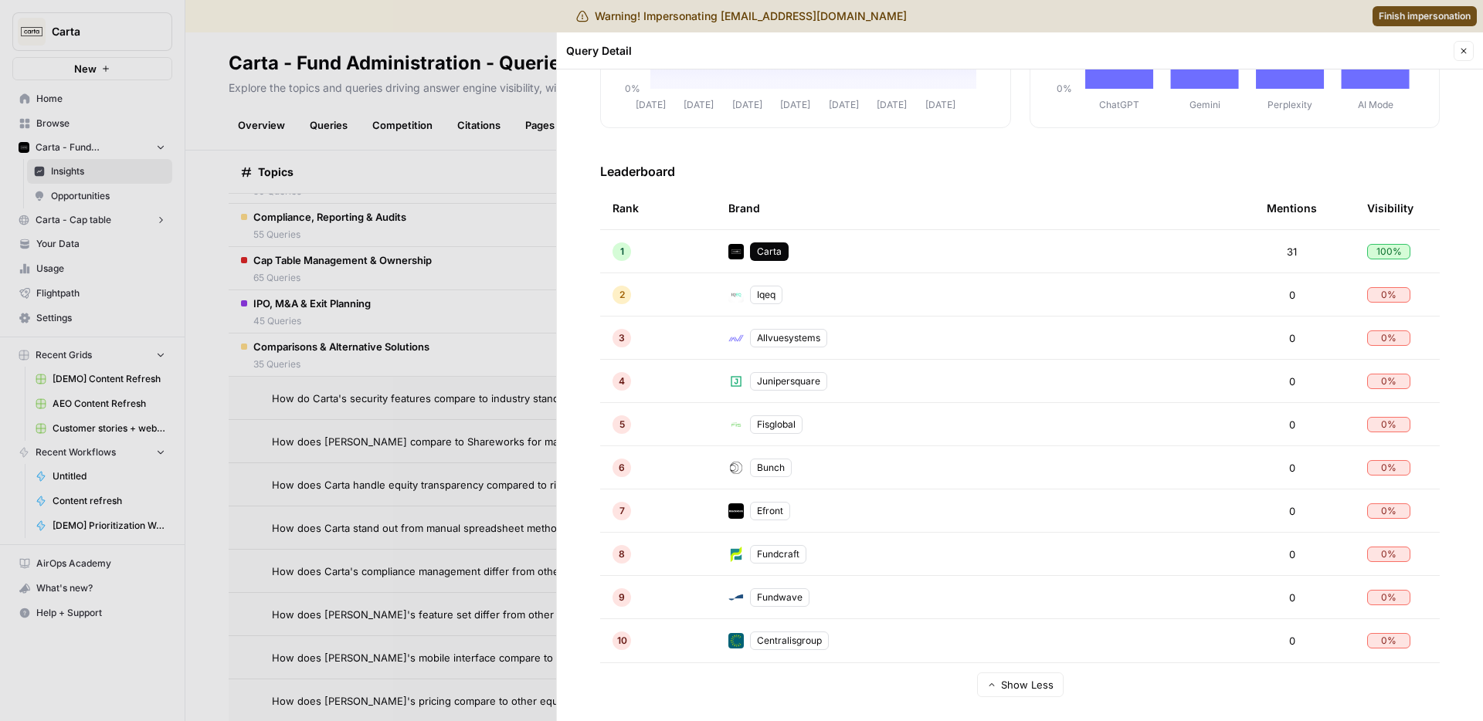
drag, startPoint x: 808, startPoint y: 297, endPoint x: 774, endPoint y: 296, distance: 34.0
click at [806, 297] on td "Iqeq" at bounding box center [985, 294] width 538 height 42
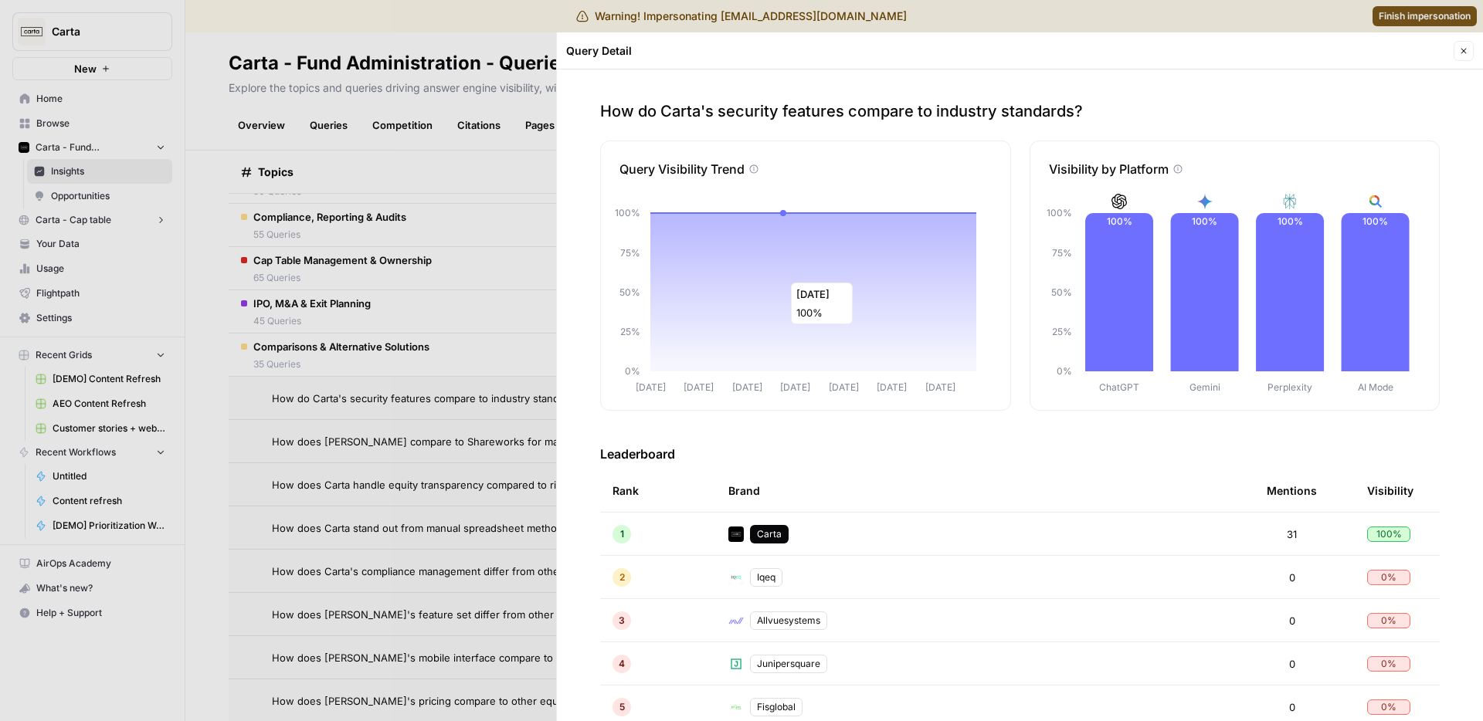
scroll to position [571, 0]
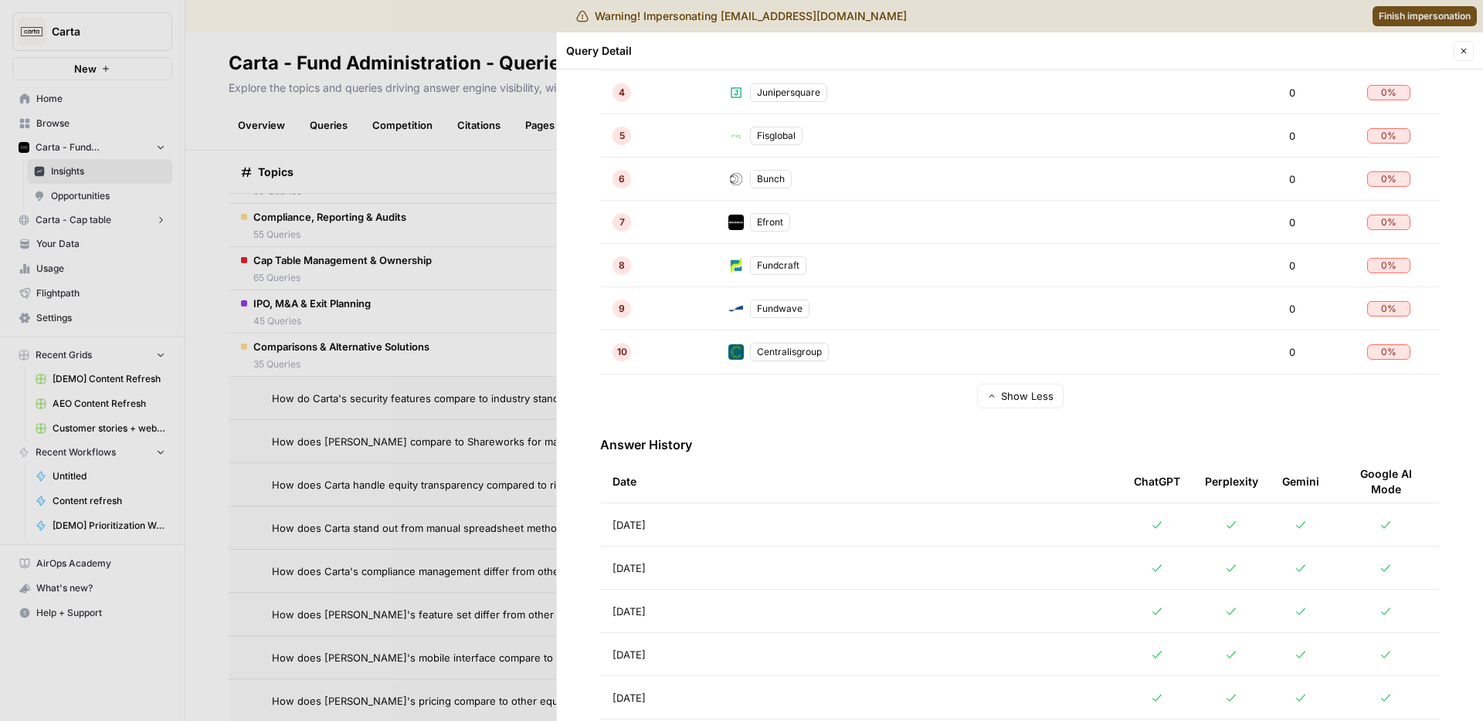
click at [707, 528] on td "[DATE]" at bounding box center [860, 524] width 521 height 42
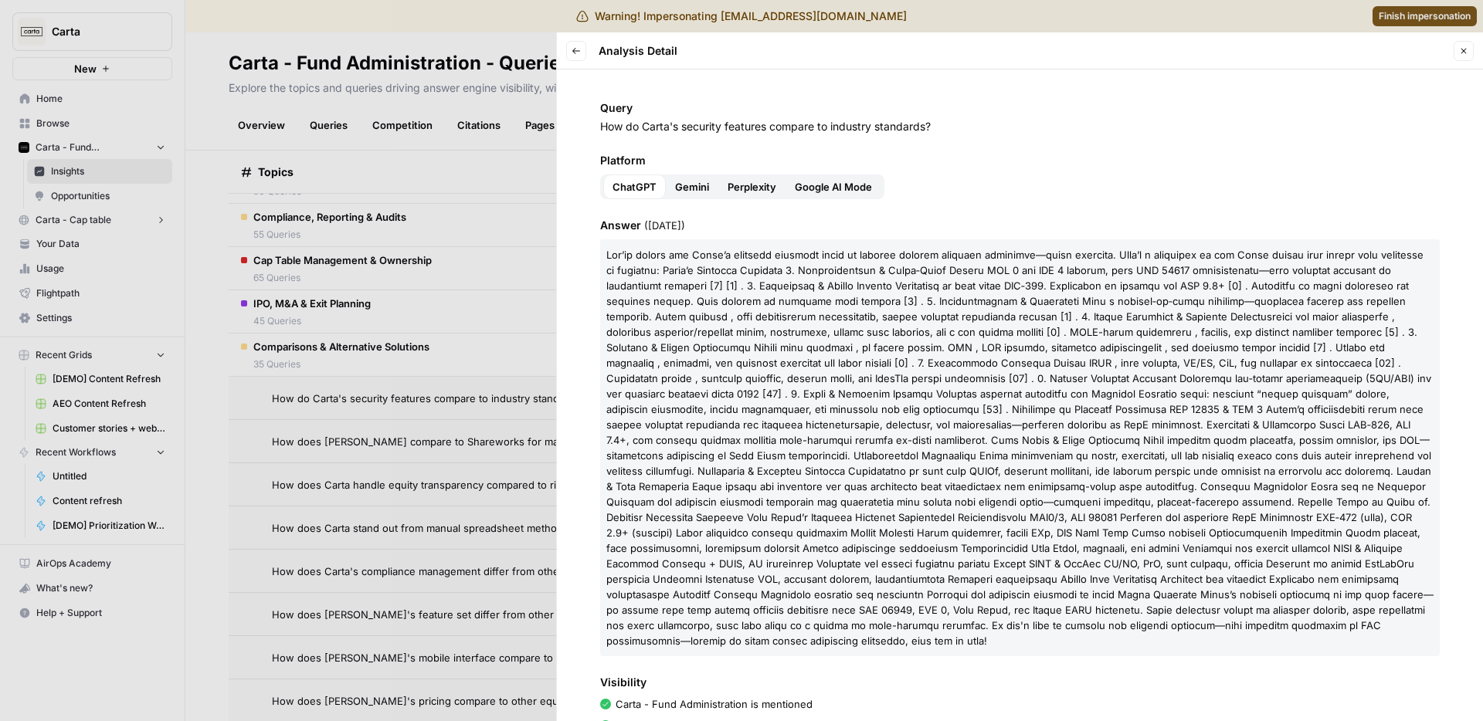
scroll to position [190, 0]
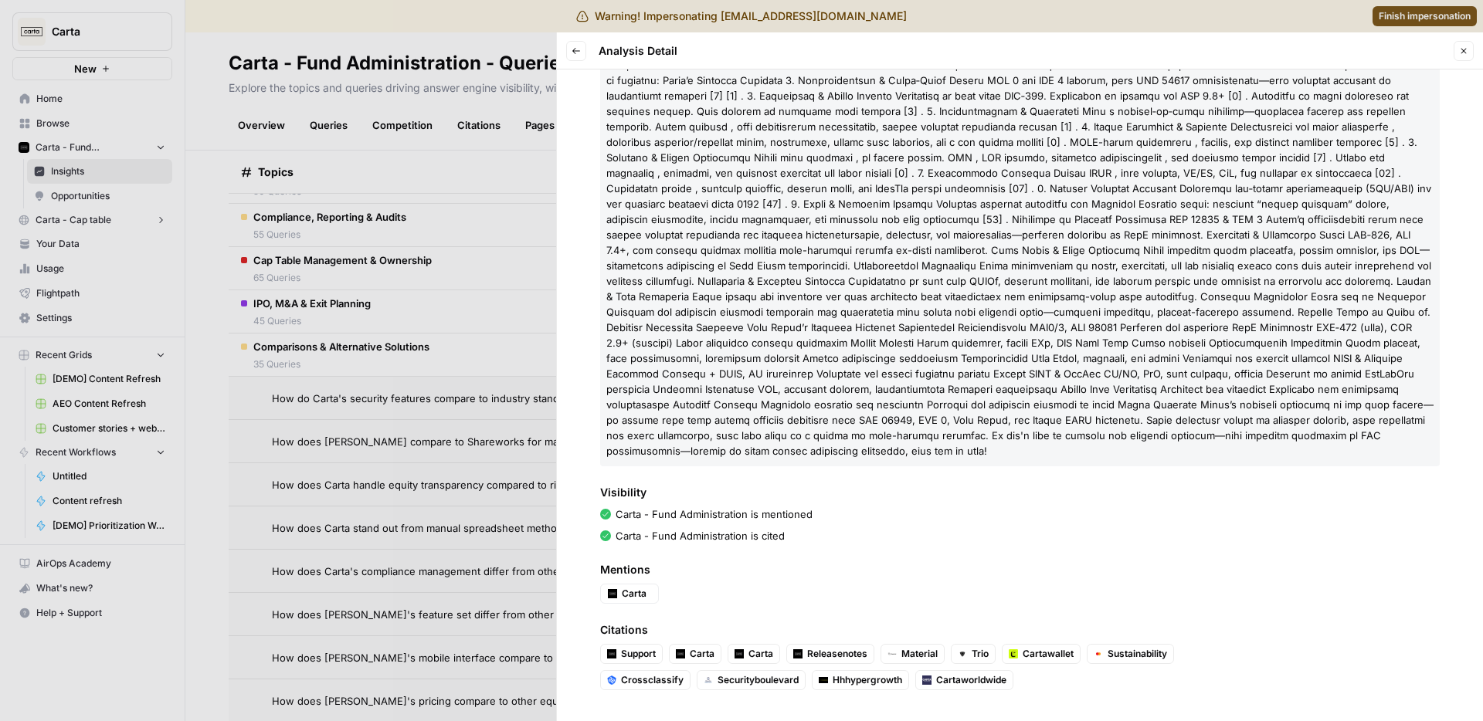
click at [517, 373] on div at bounding box center [741, 360] width 1483 height 721
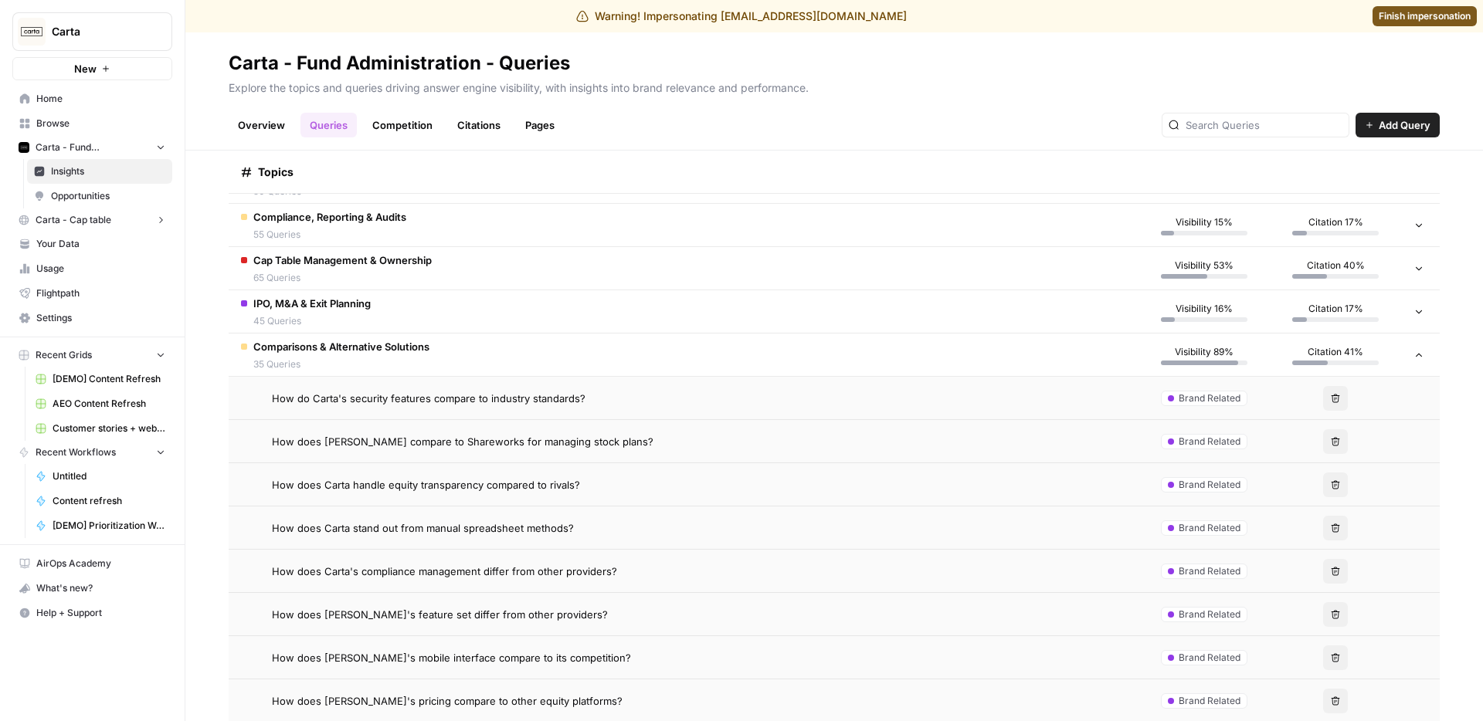
click at [516, 435] on span "How does [PERSON_NAME] compare to Shareworks for managing stock plans?" at bounding box center [462, 441] width 381 height 15
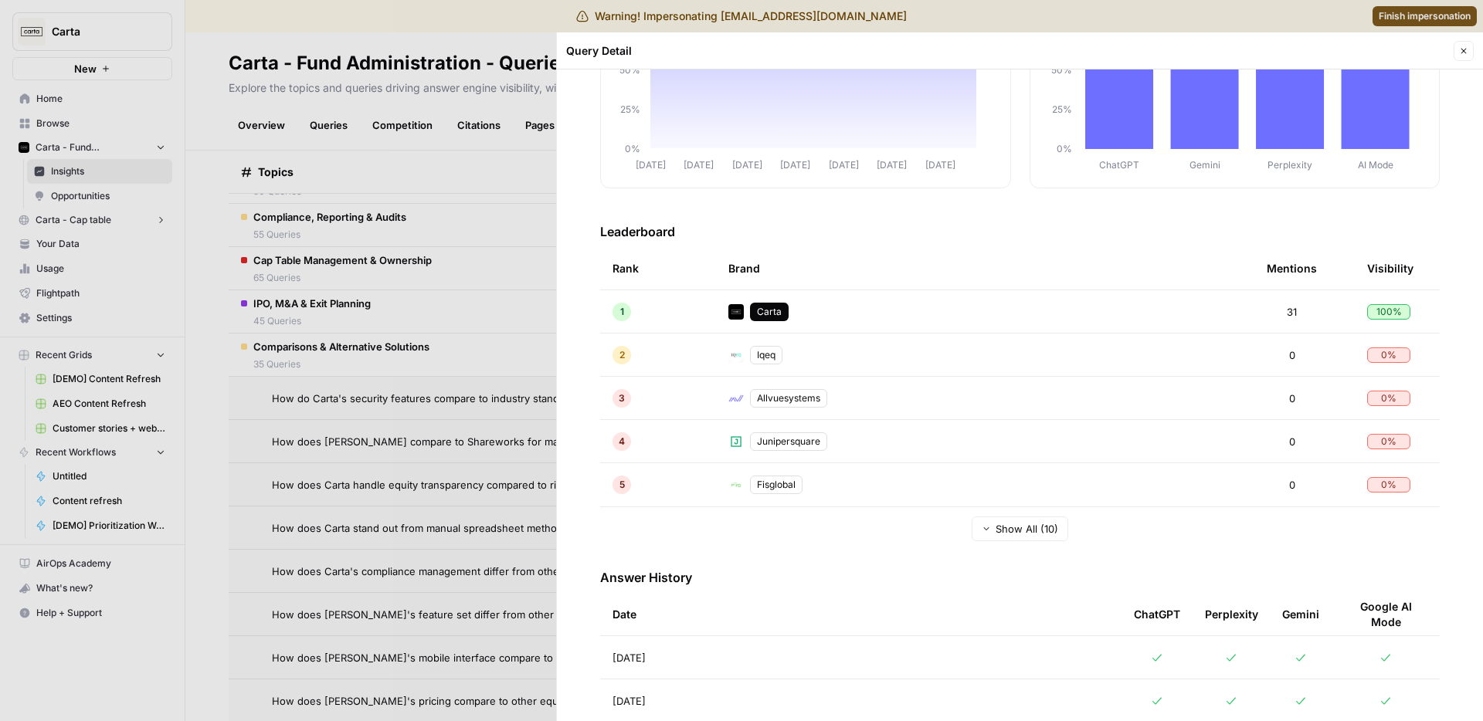
scroll to position [232, 0]
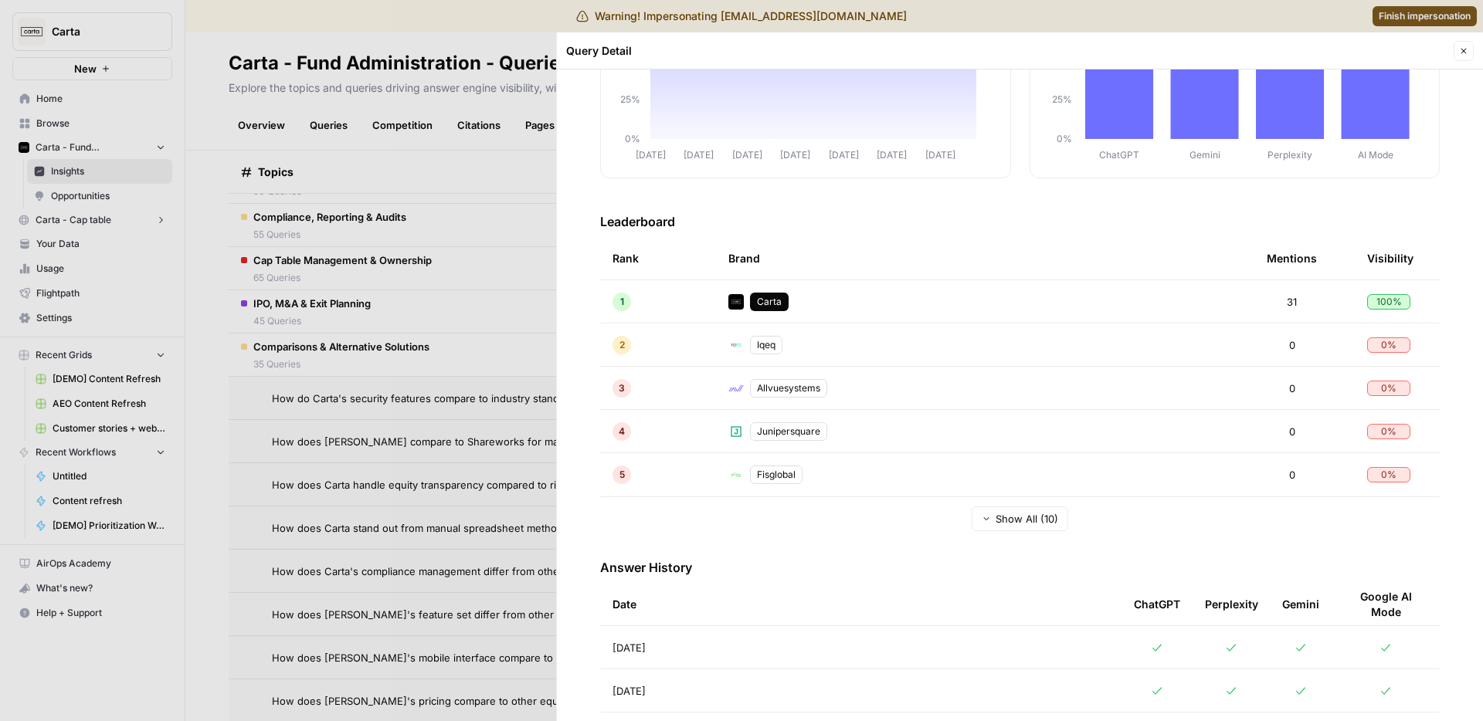
click at [324, 425] on div at bounding box center [741, 360] width 1483 height 721
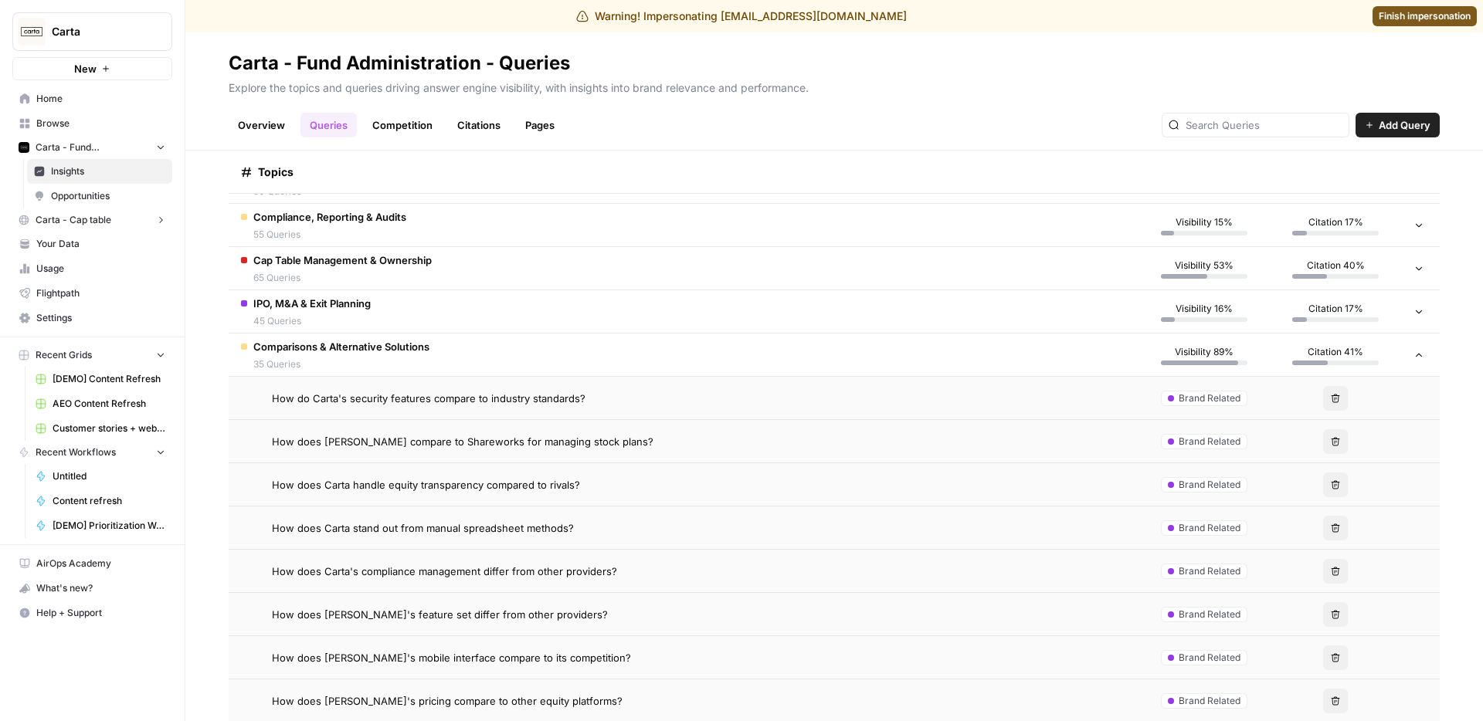
click at [282, 120] on link "Overview" at bounding box center [262, 125] width 66 height 25
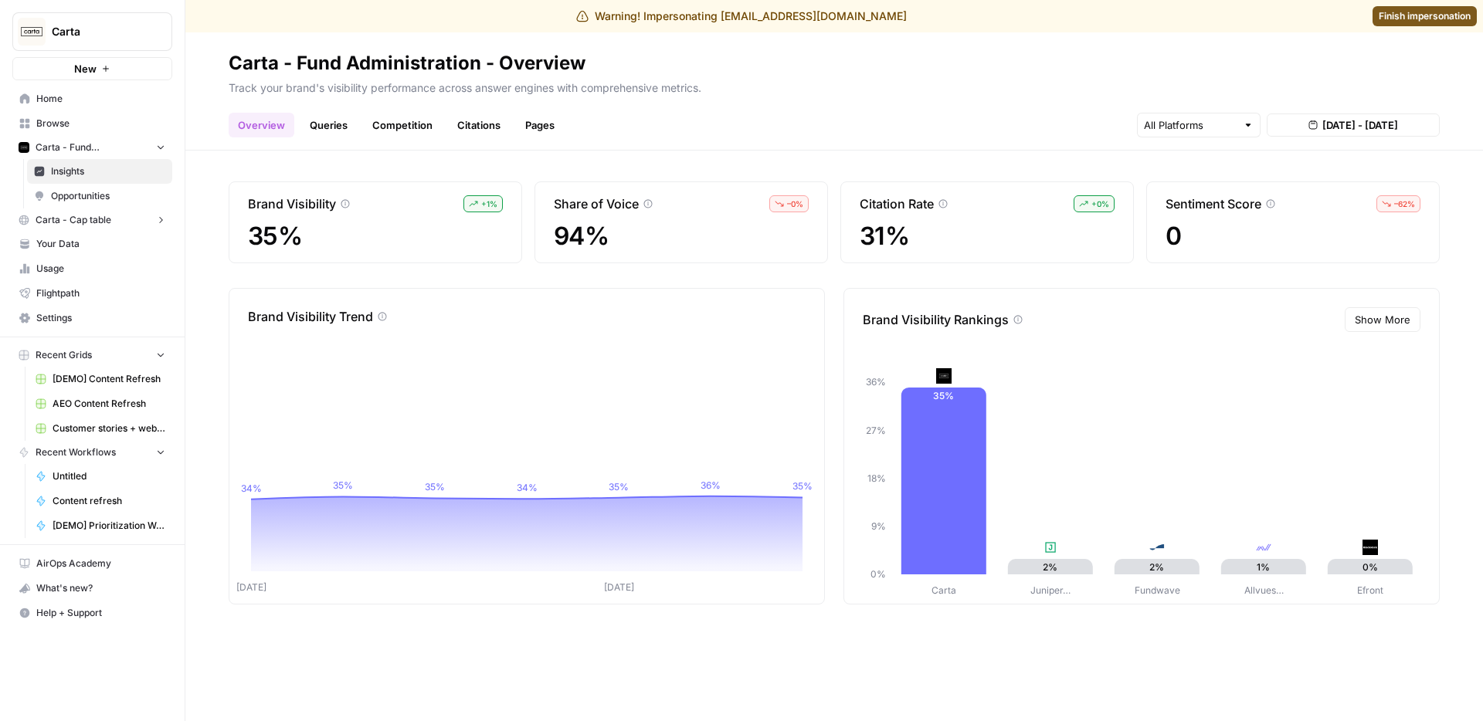
click at [328, 129] on link "Queries" at bounding box center [328, 125] width 56 height 25
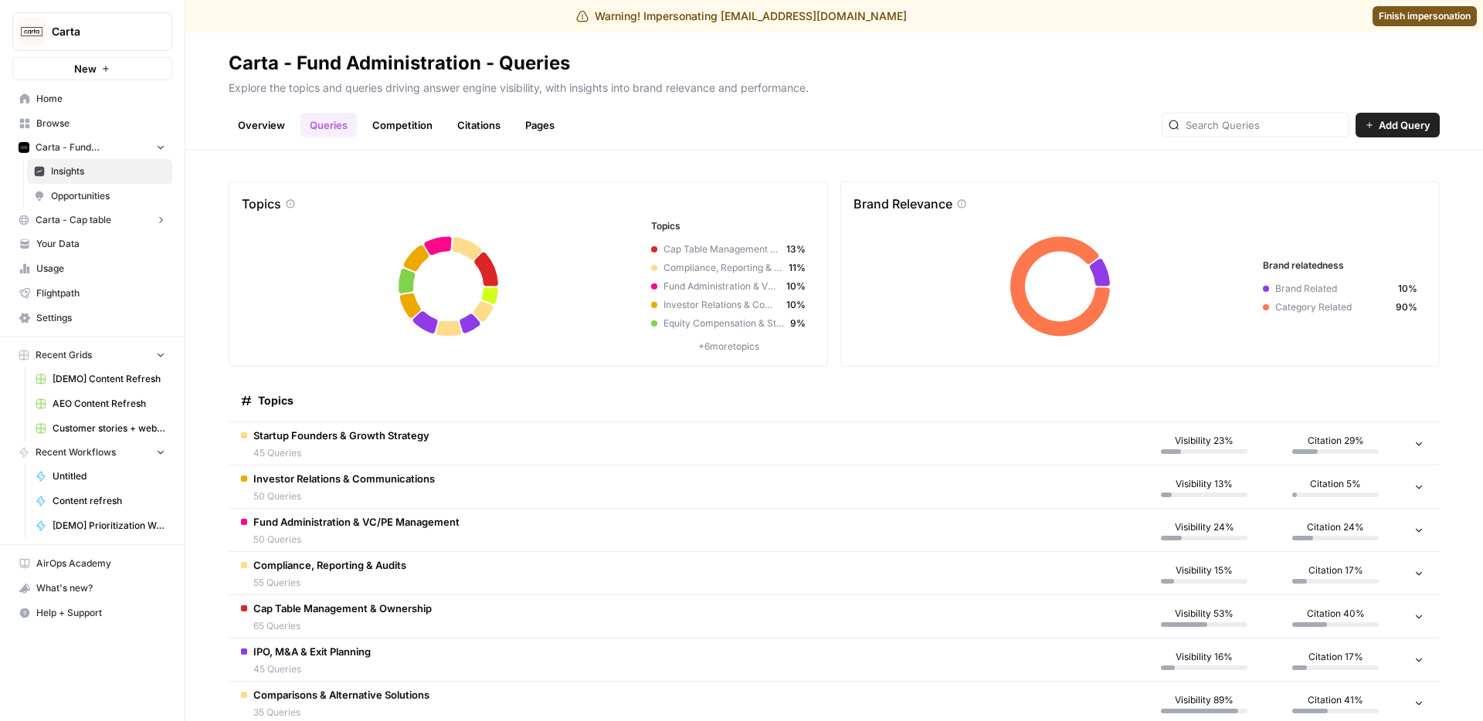
click at [263, 127] on link "Overview" at bounding box center [262, 125] width 66 height 25
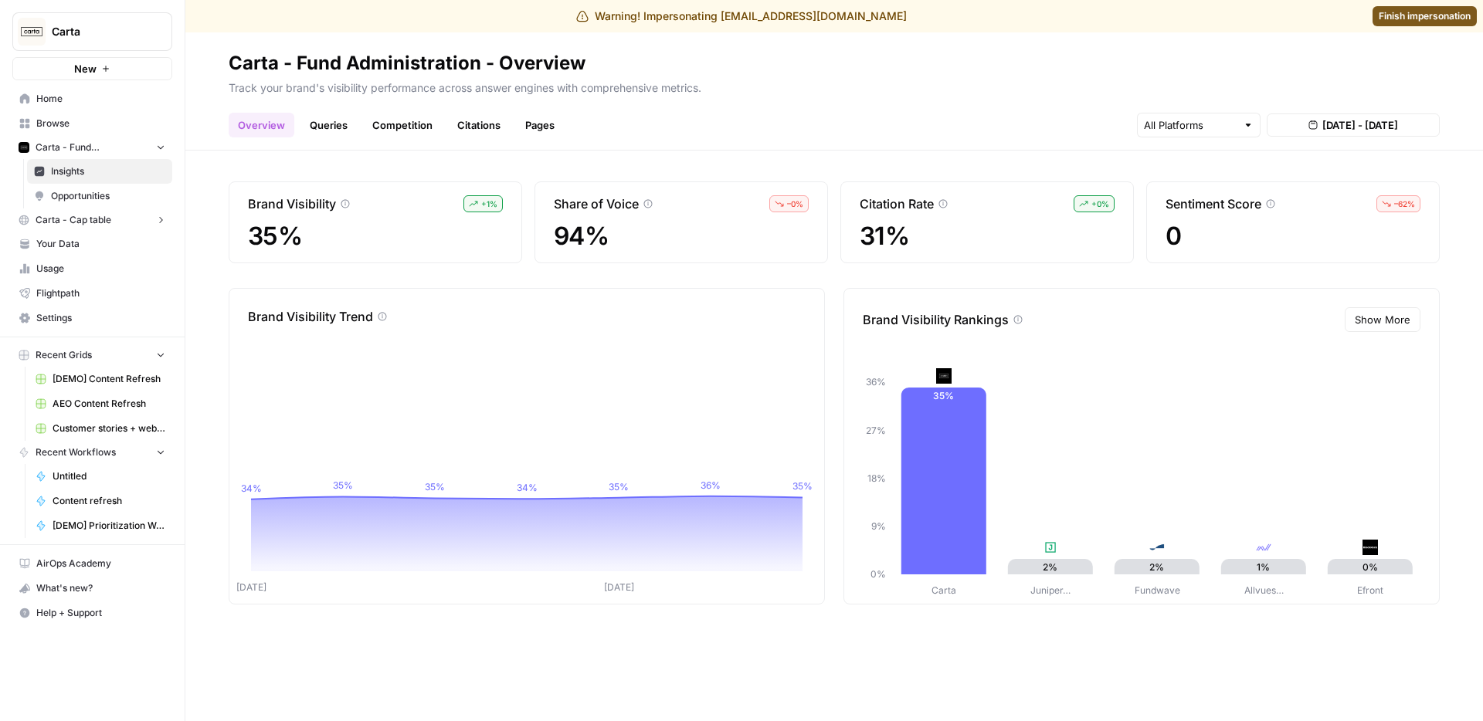
click at [1371, 307] on button "Show More" at bounding box center [1382, 319] width 76 height 25
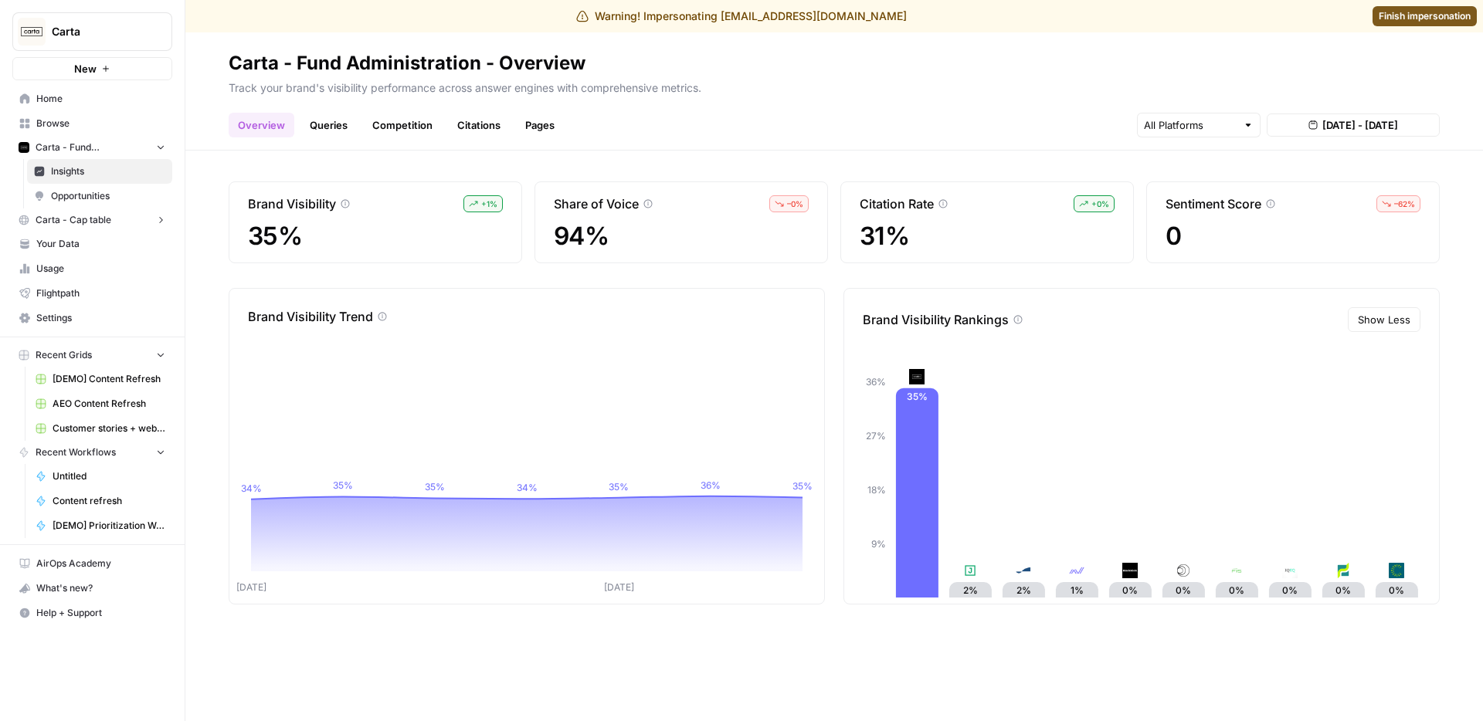
click at [327, 117] on link "Queries" at bounding box center [328, 125] width 56 height 25
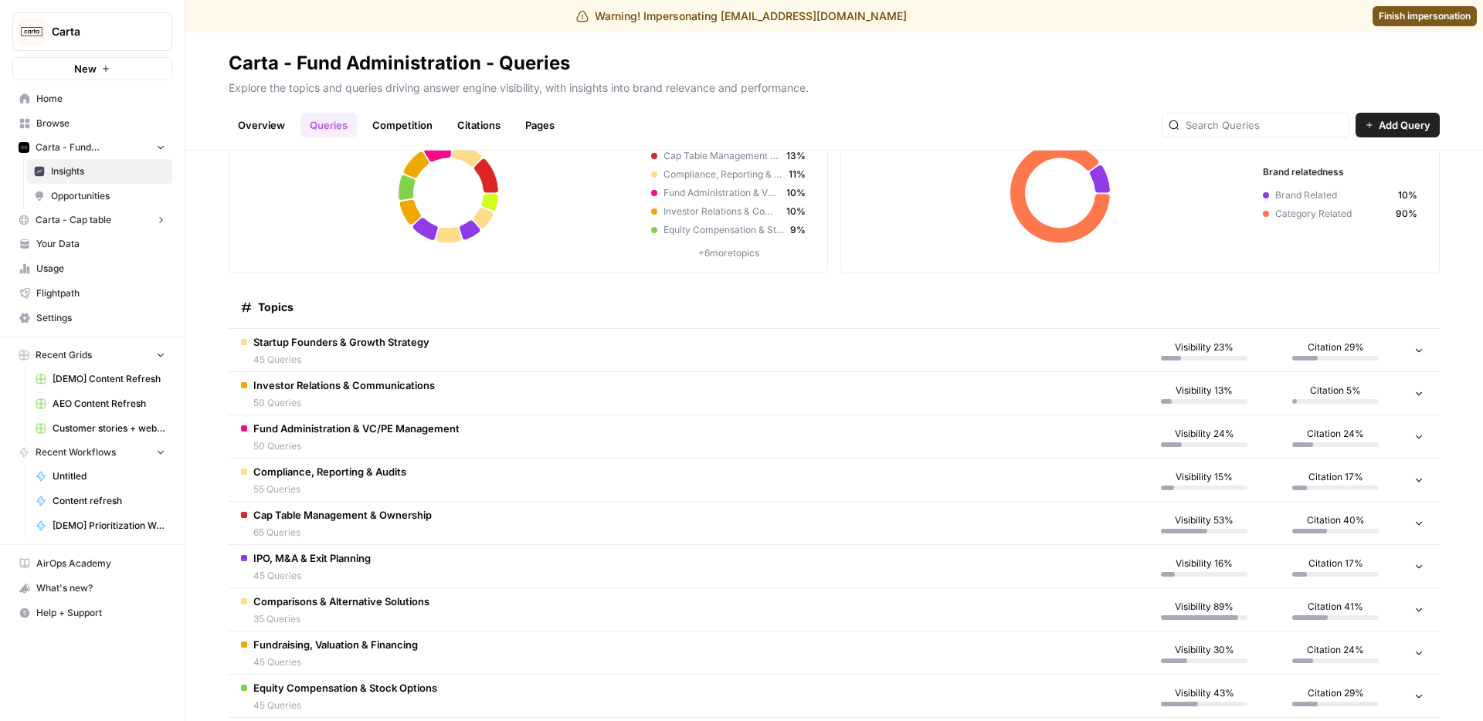
scroll to position [114, 0]
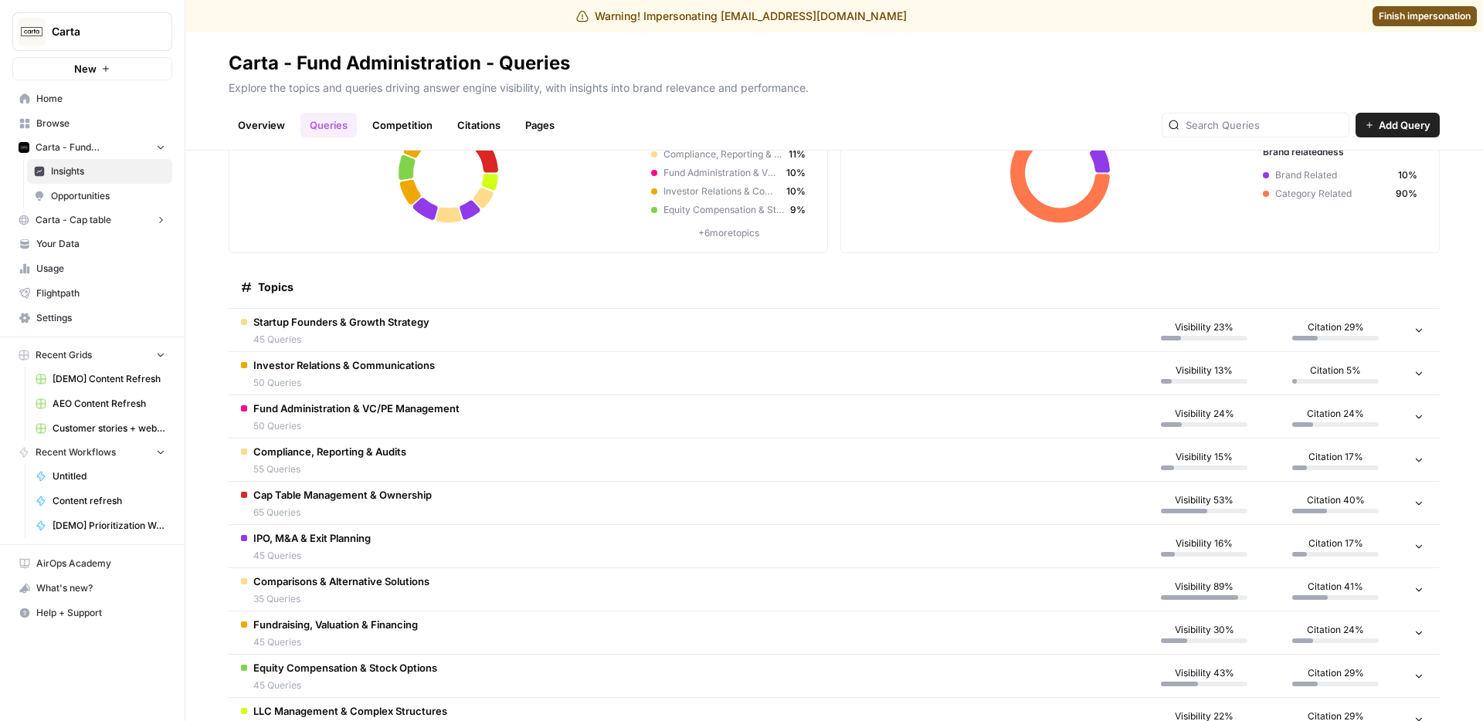
click at [411, 574] on span "Comparisons & Alternative Solutions" at bounding box center [341, 581] width 176 height 15
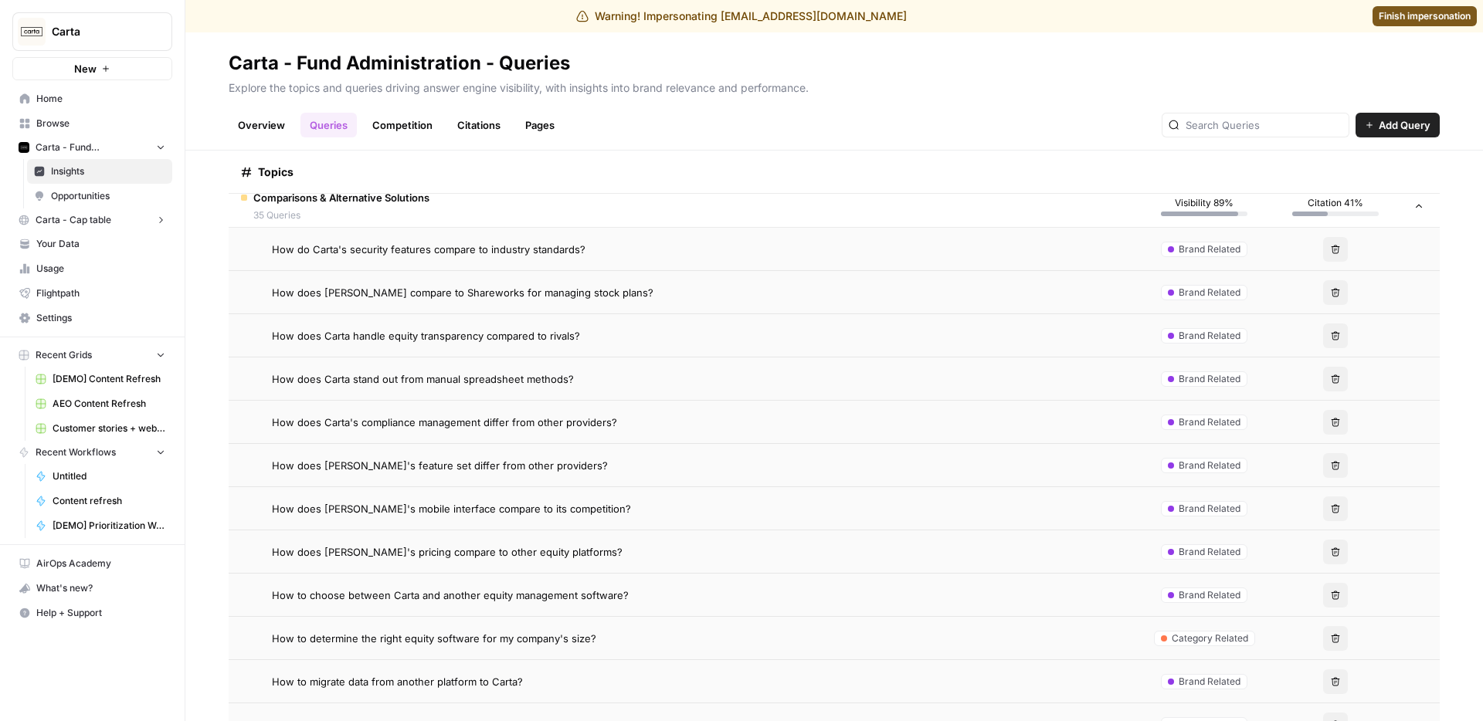
scroll to position [487, 0]
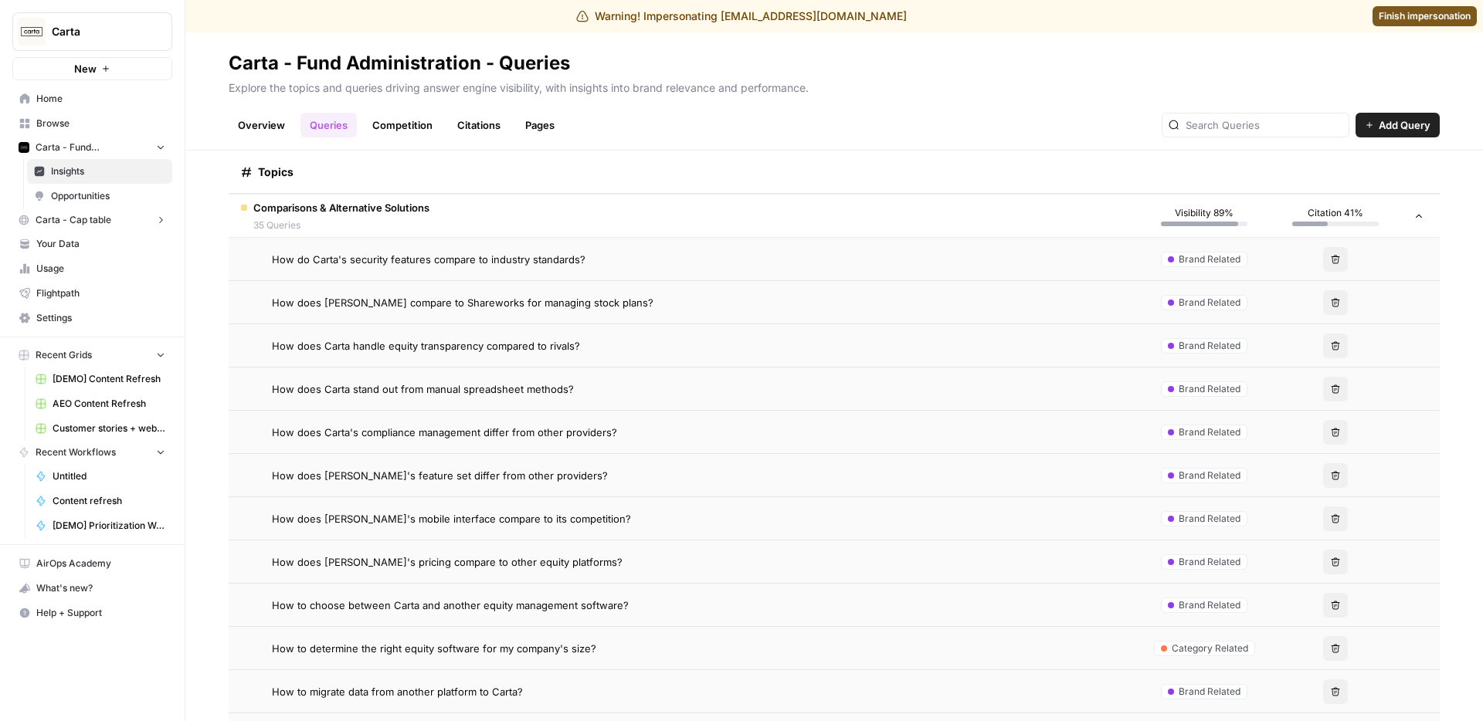
click at [512, 310] on td "How does [PERSON_NAME] compare to Shareworks for managing stock plans?" at bounding box center [684, 302] width 910 height 42
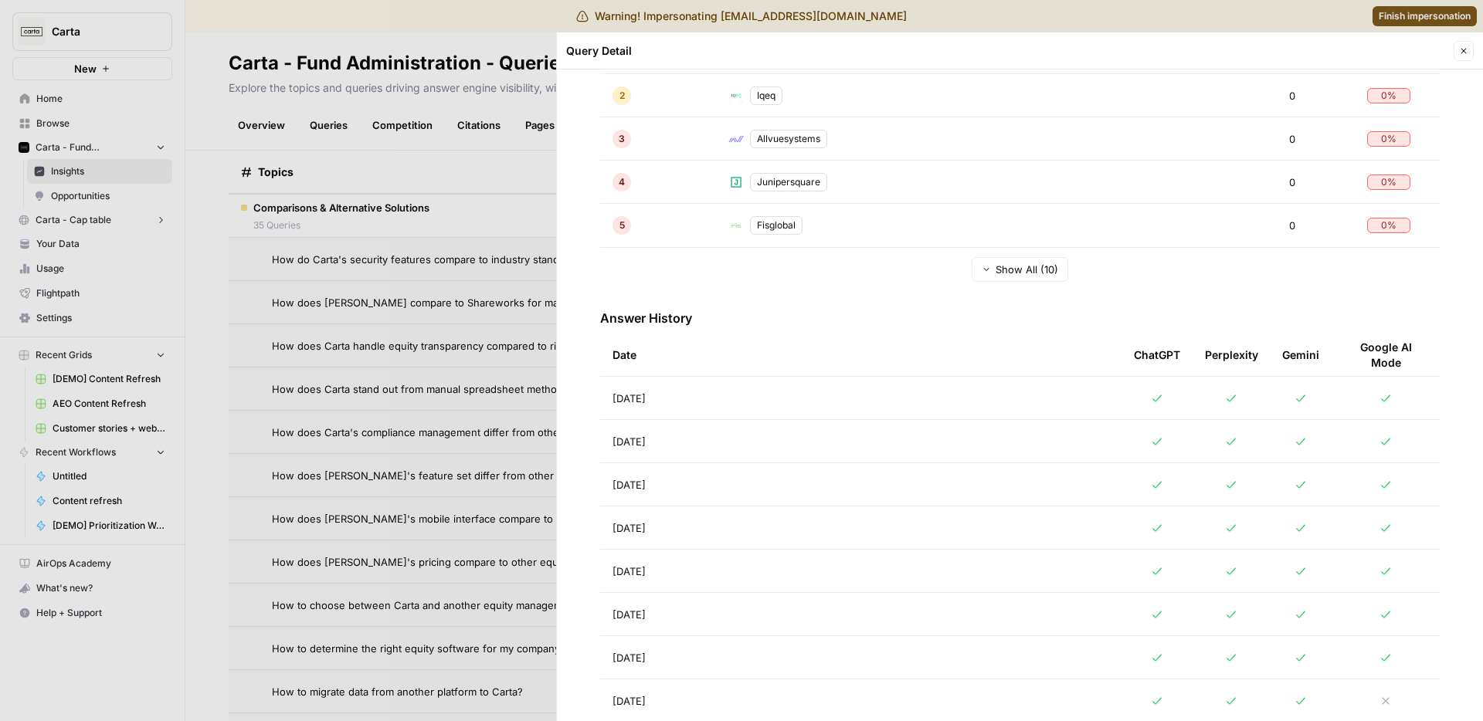
scroll to position [651, 0]
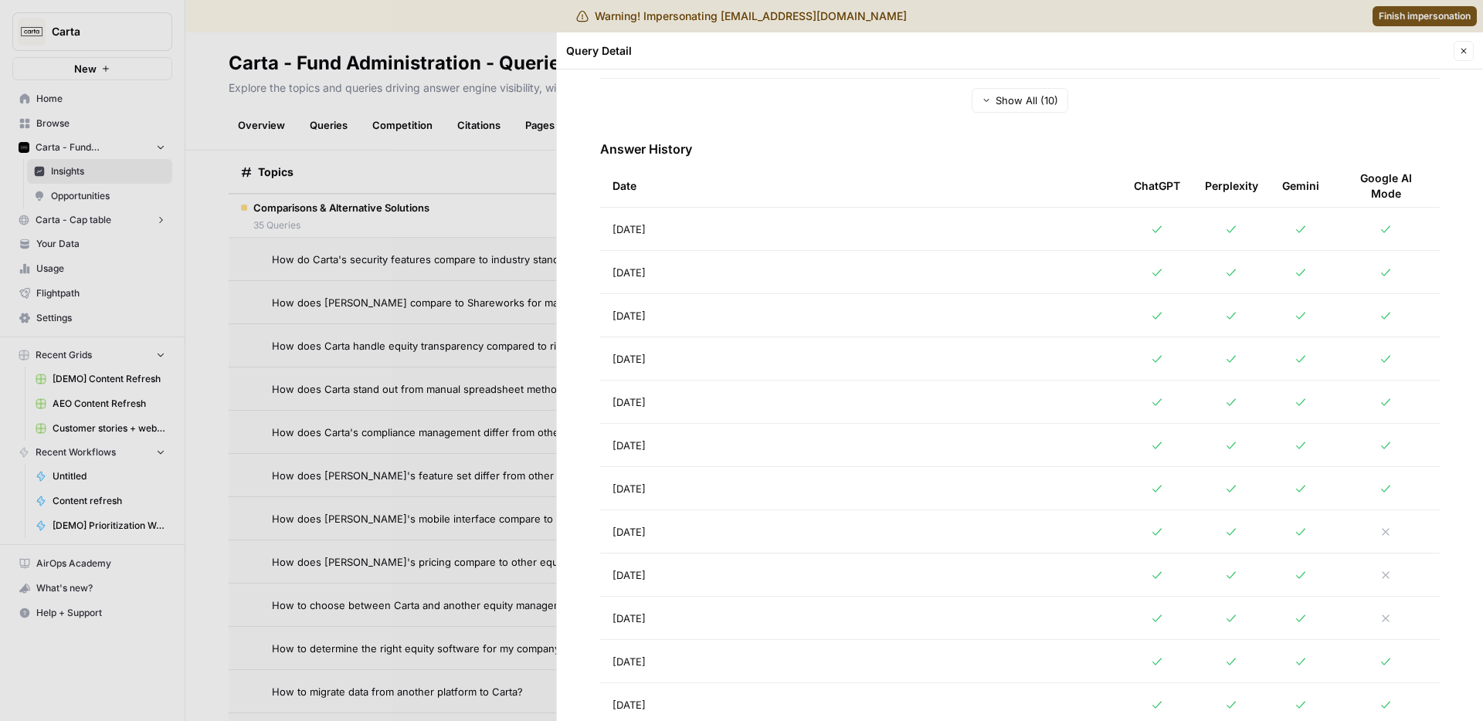
click at [683, 256] on td "[DATE]" at bounding box center [860, 272] width 521 height 42
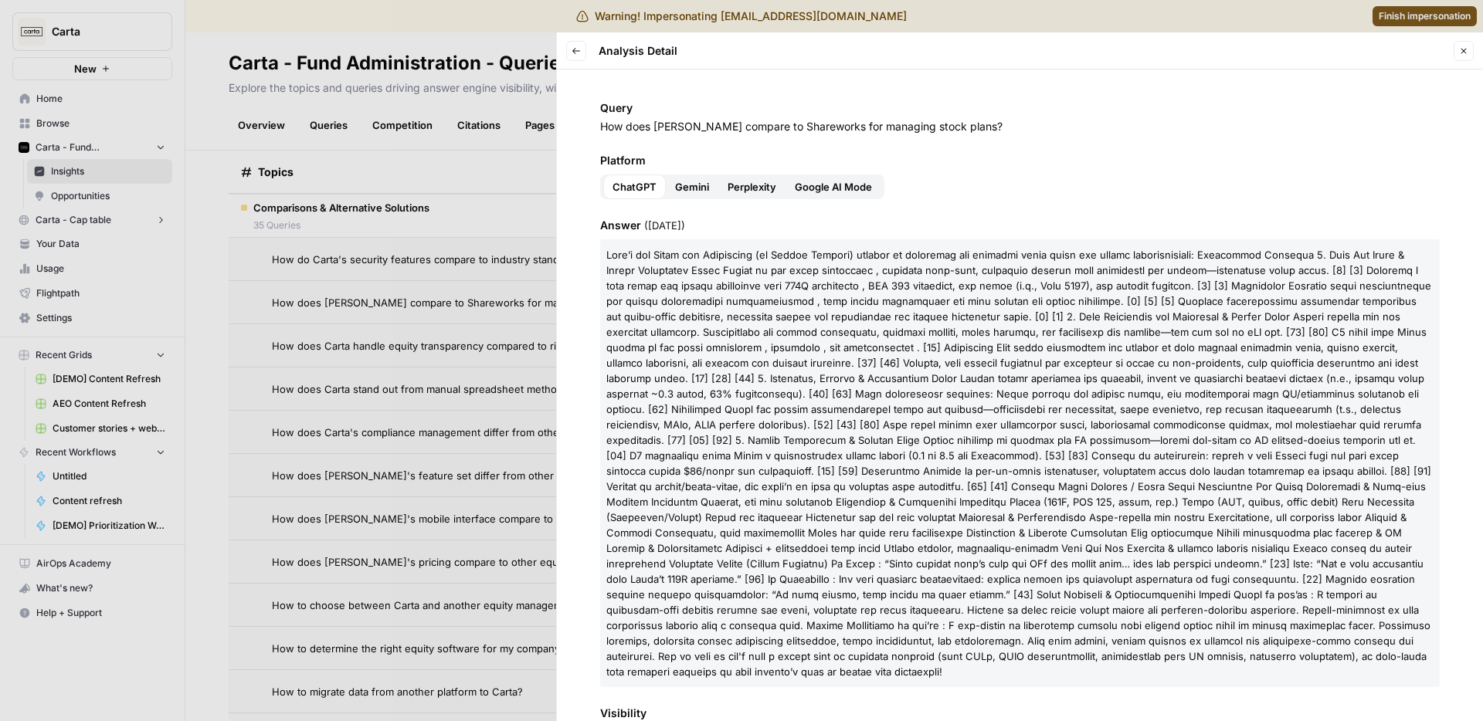
scroll to position [20, 0]
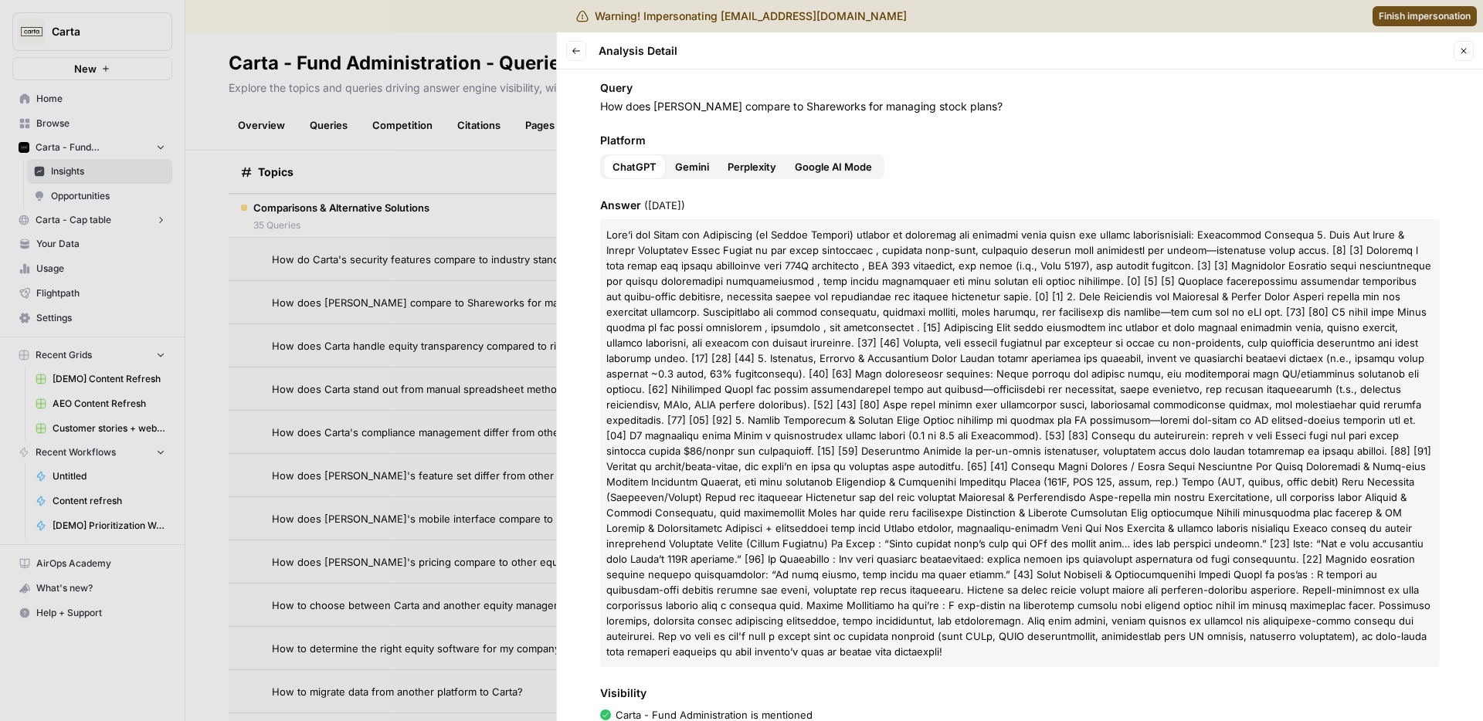
click at [740, 239] on span at bounding box center [1018, 443] width 825 height 429
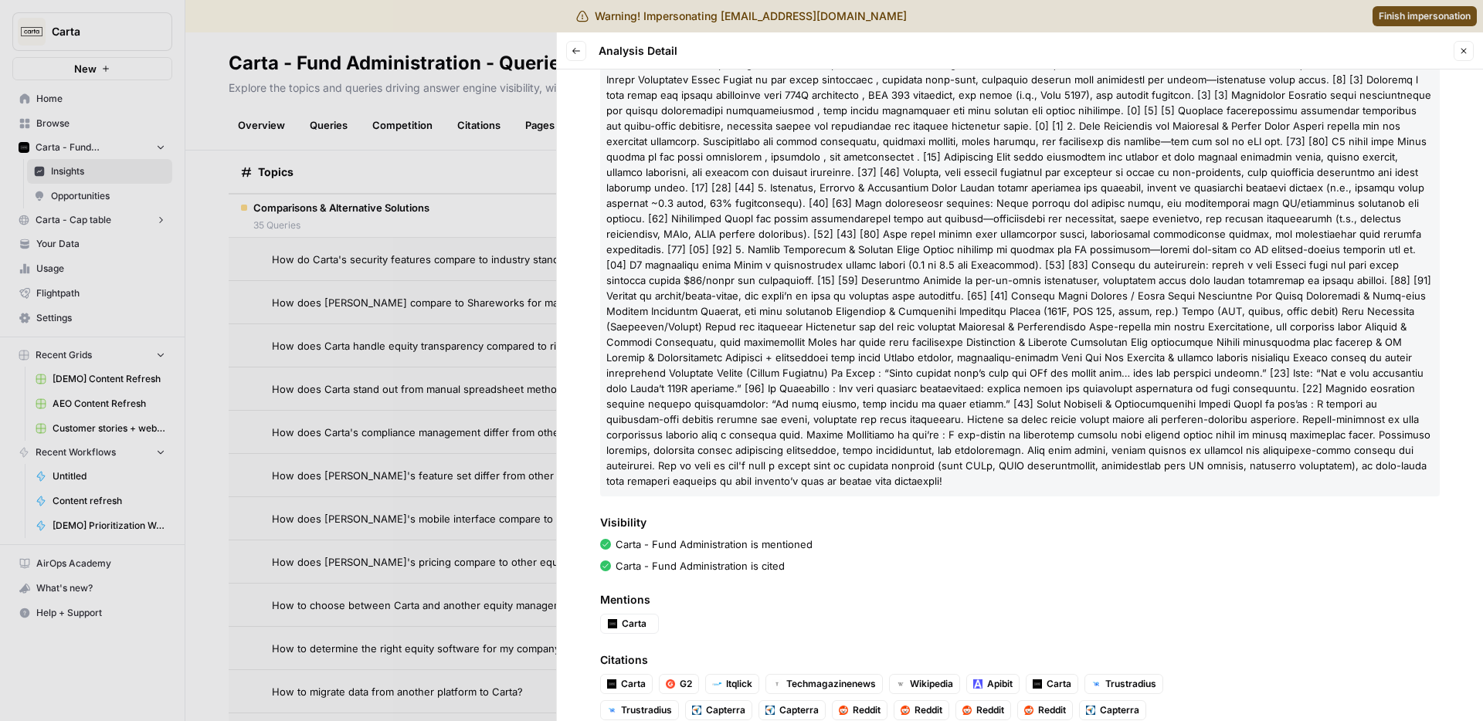
scroll to position [232, 0]
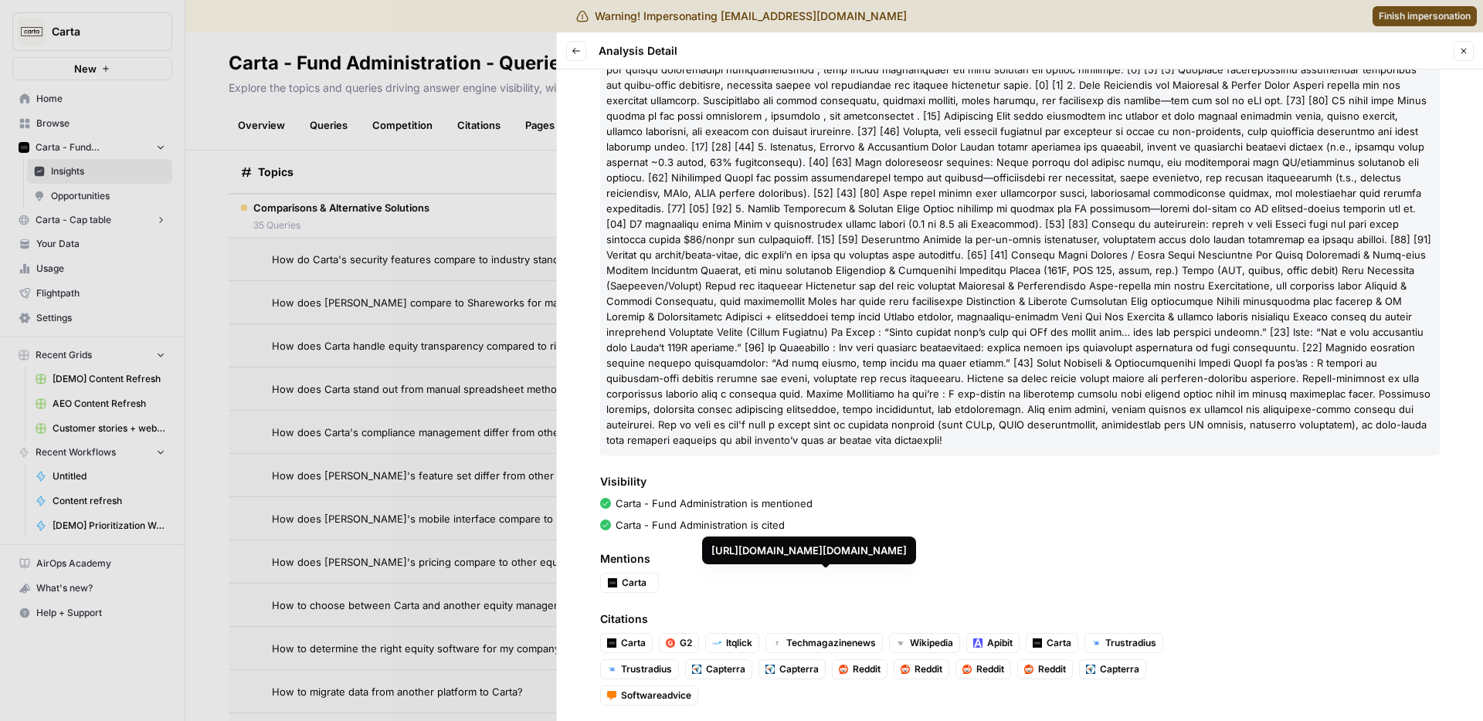
click at [490, 483] on div at bounding box center [741, 360] width 1483 height 721
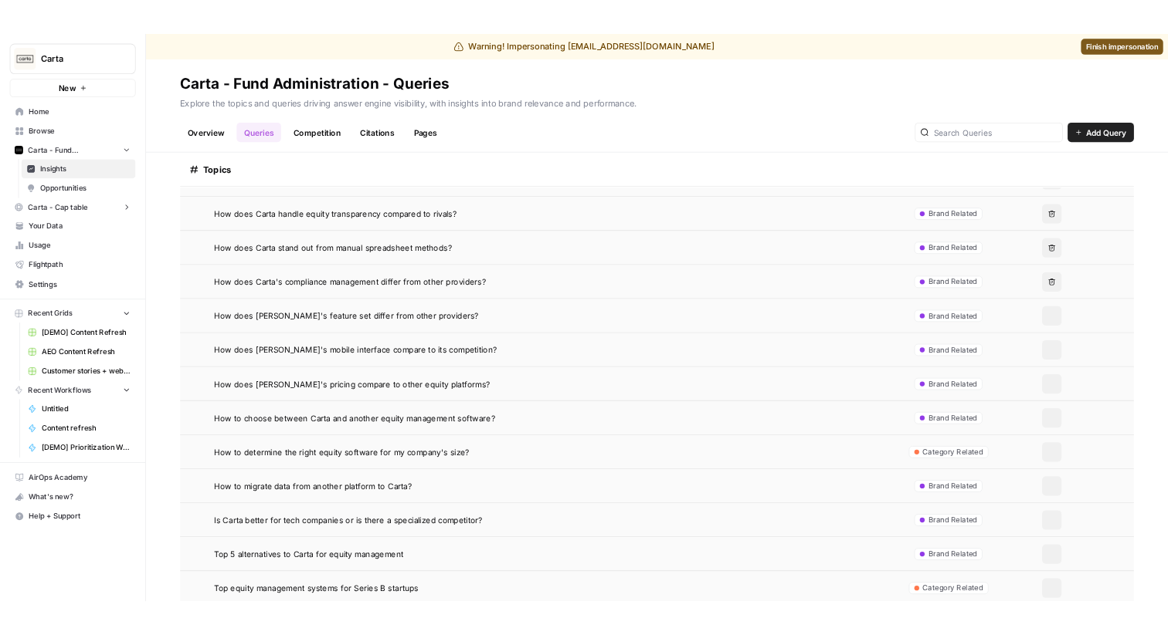
scroll to position [842, 0]
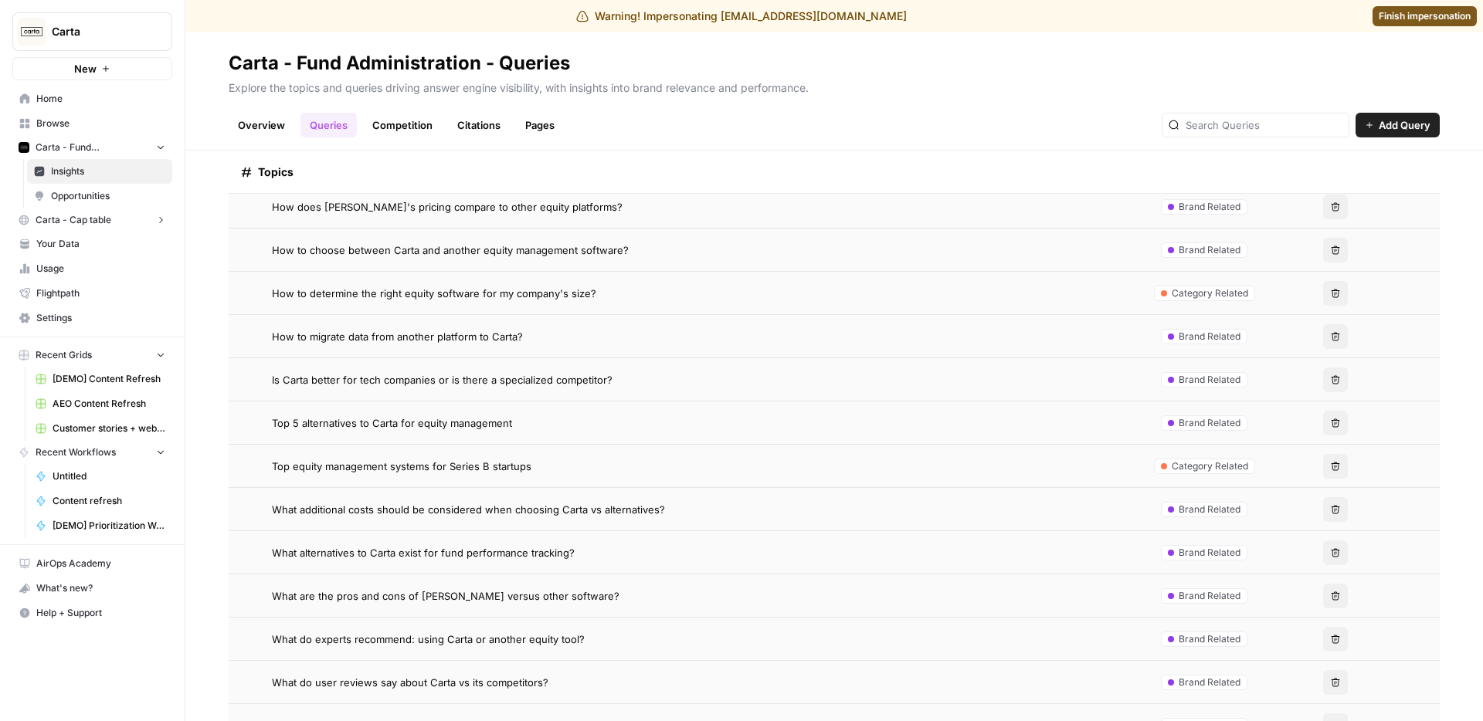
click at [591, 54] on h2 "Carta - Fund Administration - Queries" at bounding box center [834, 63] width 1211 height 25
